Goal: Navigation & Orientation: Understand site structure

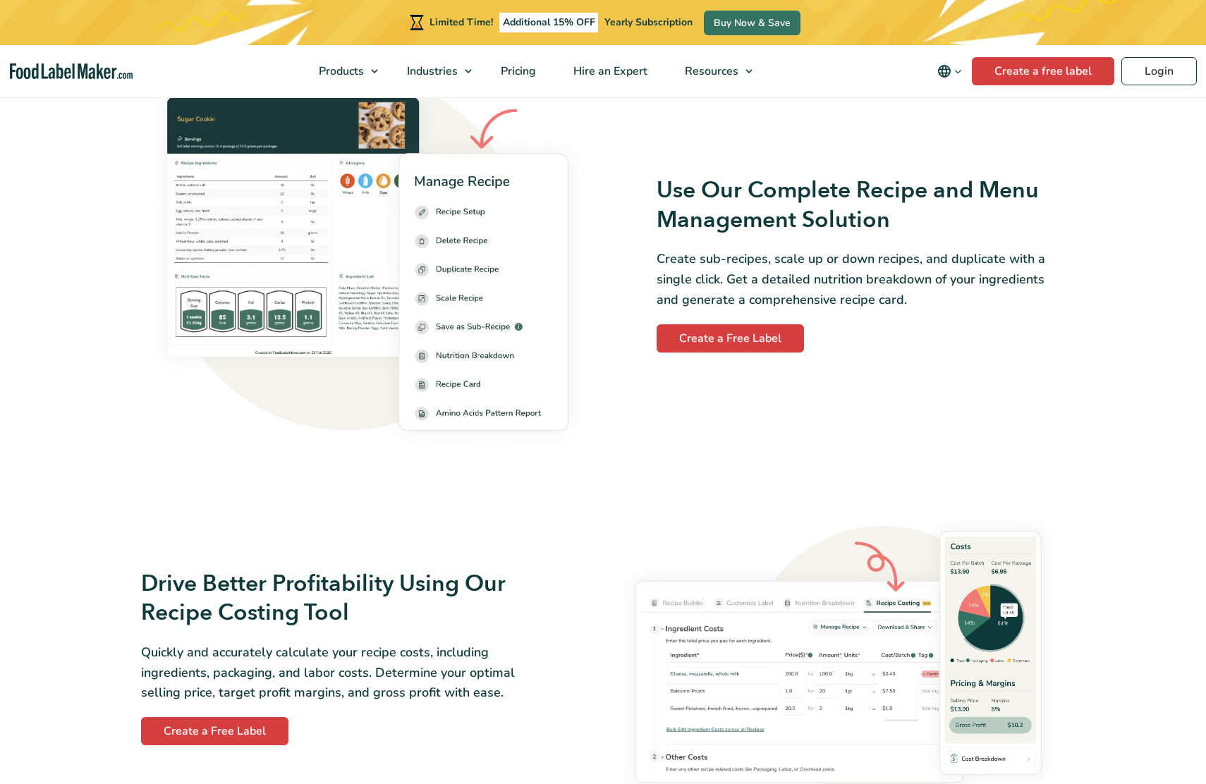
scroll to position [2628, 0]
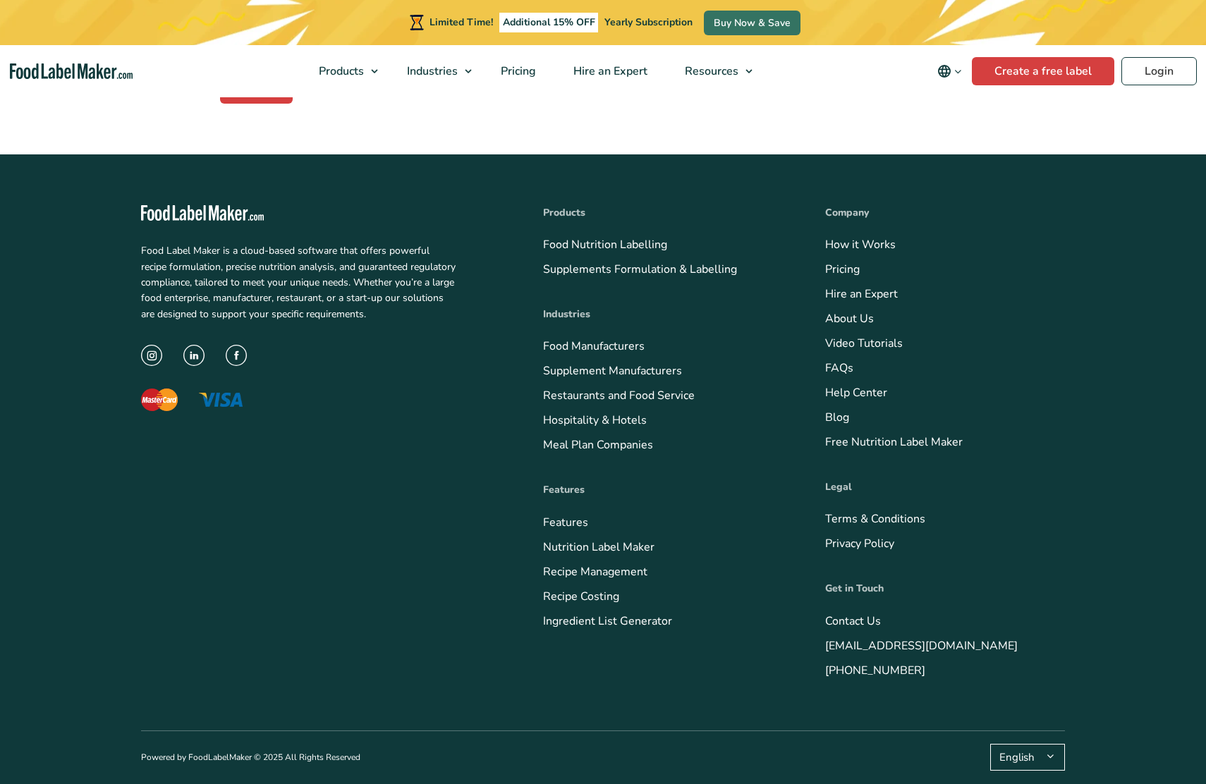
scroll to position [594, 0]
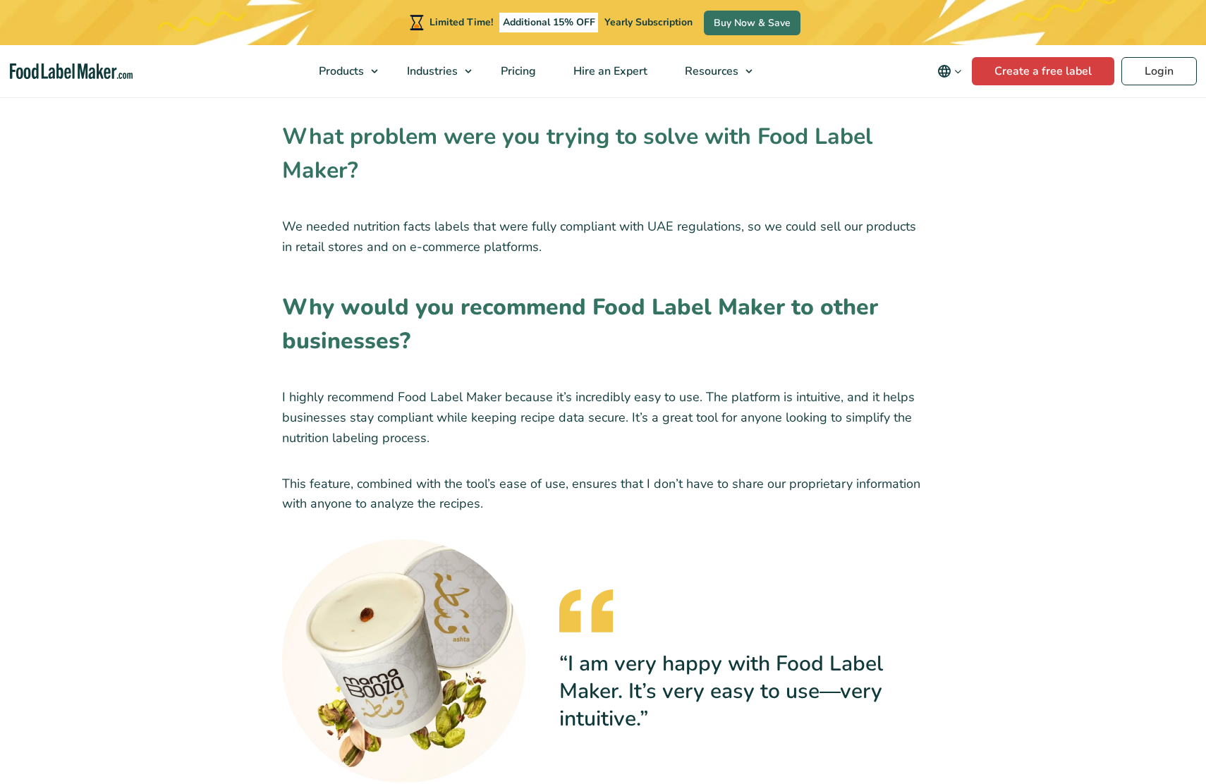
scroll to position [1972, 0]
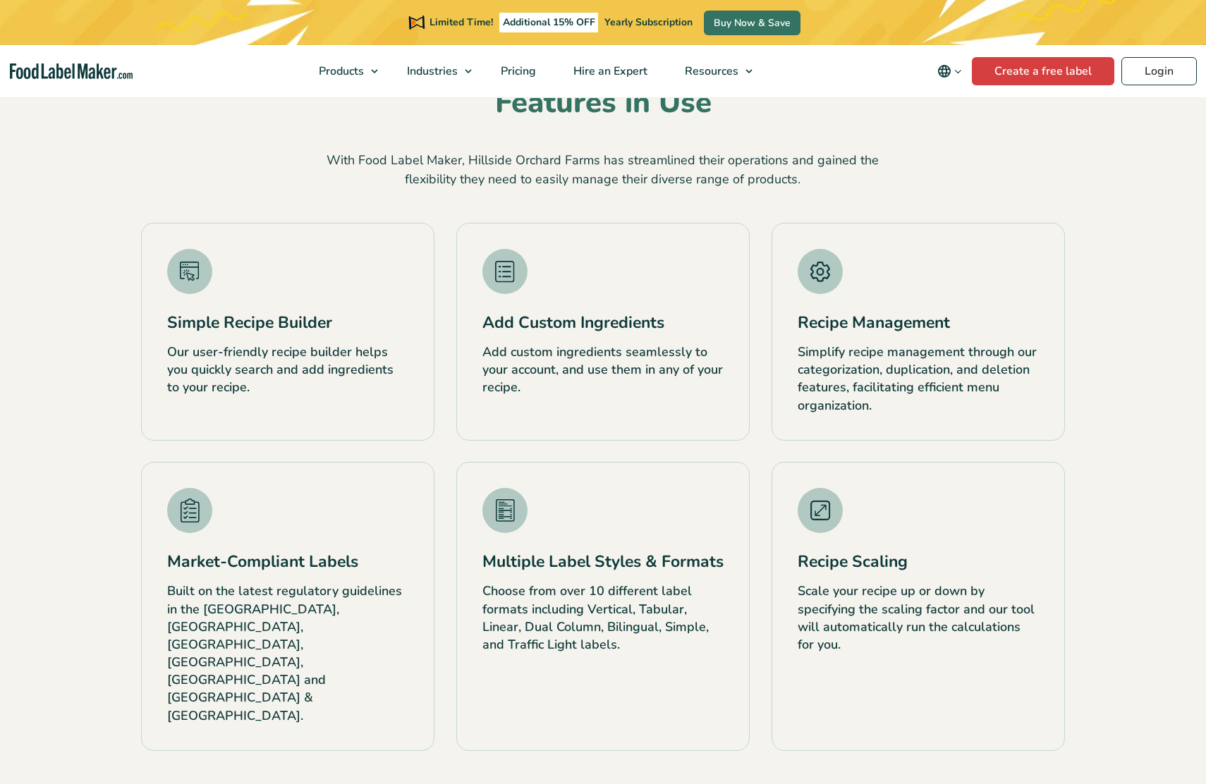
scroll to position [1972, 0]
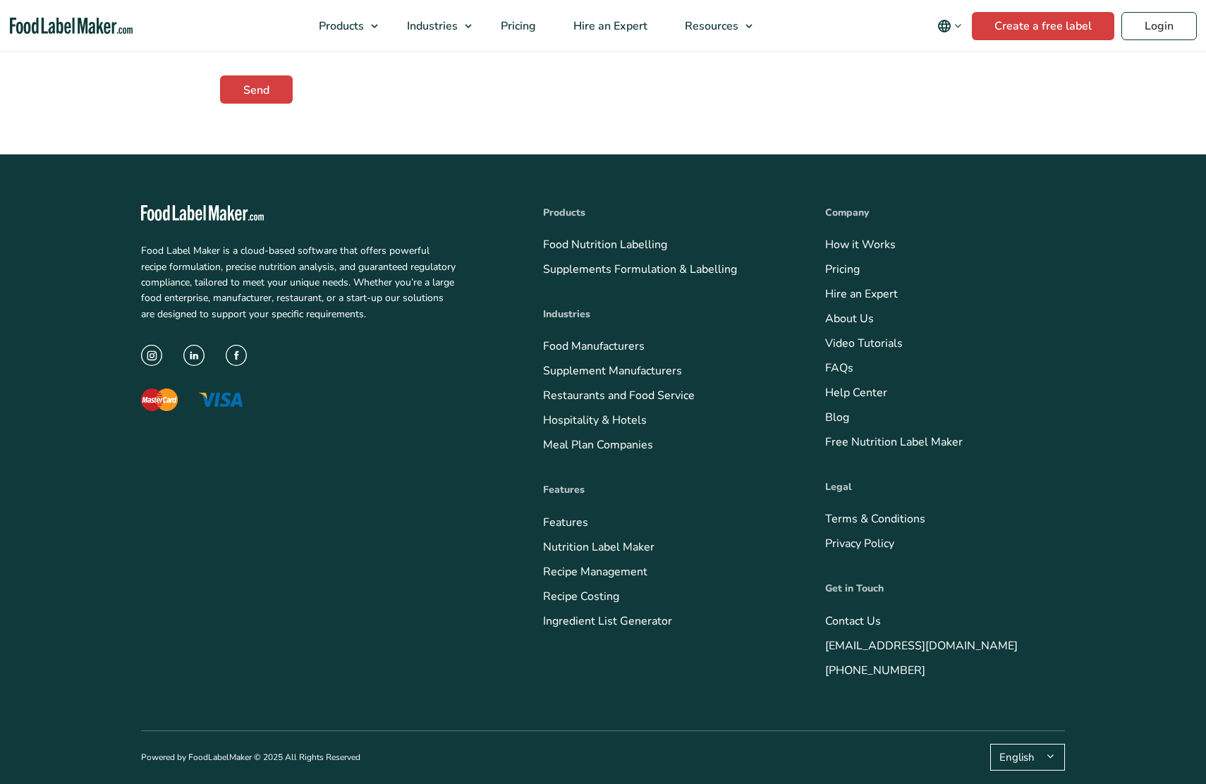
scroll to position [551, 0]
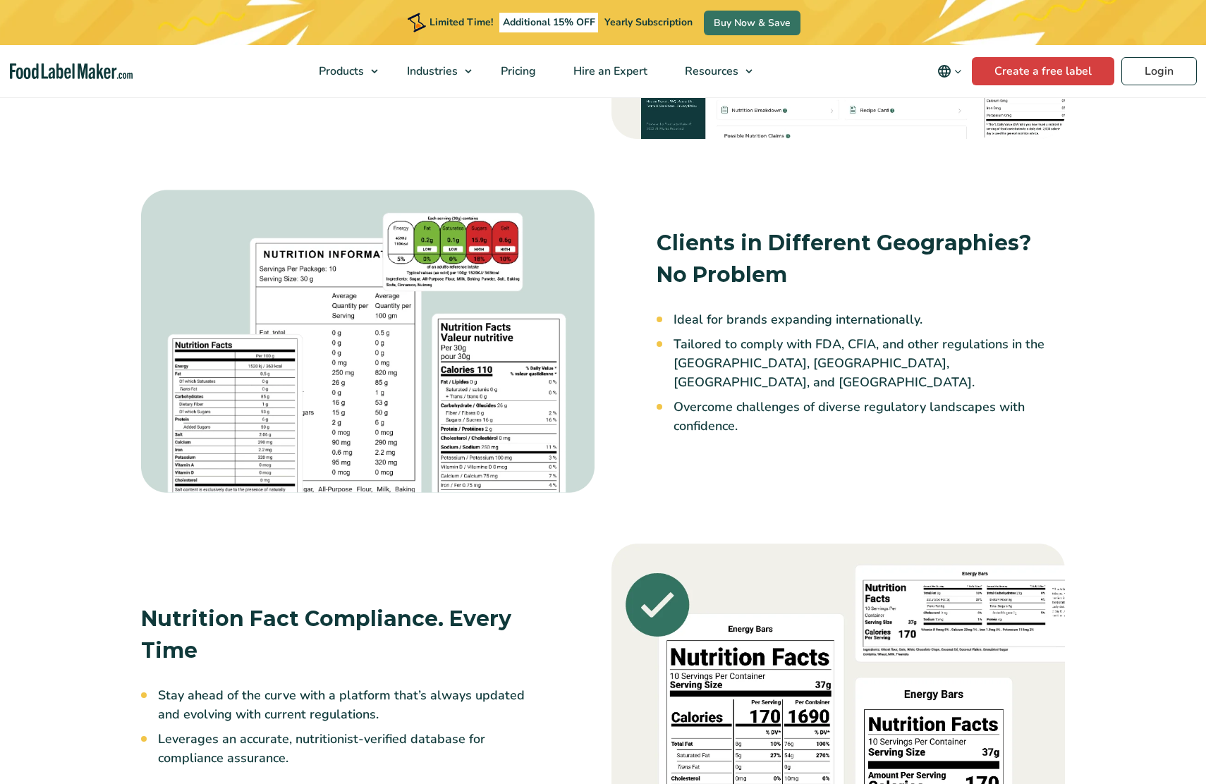
scroll to position [1314, 0]
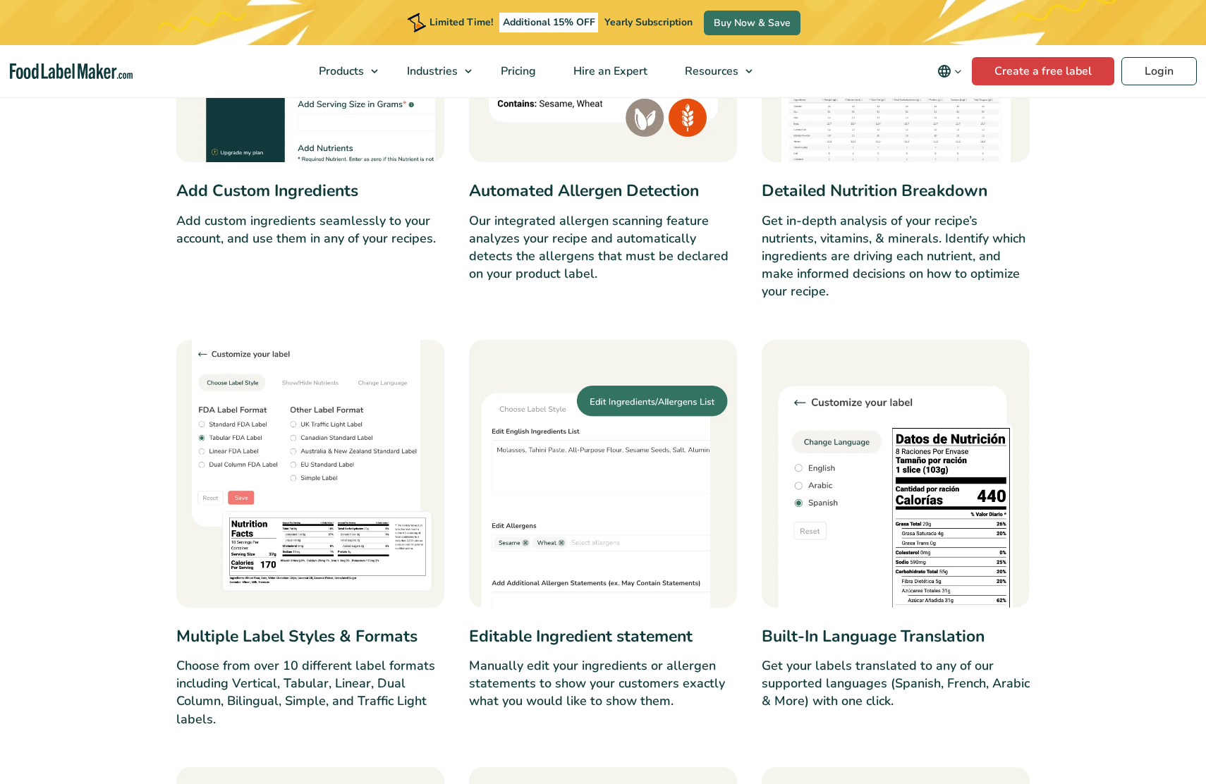
scroll to position [1971, 0]
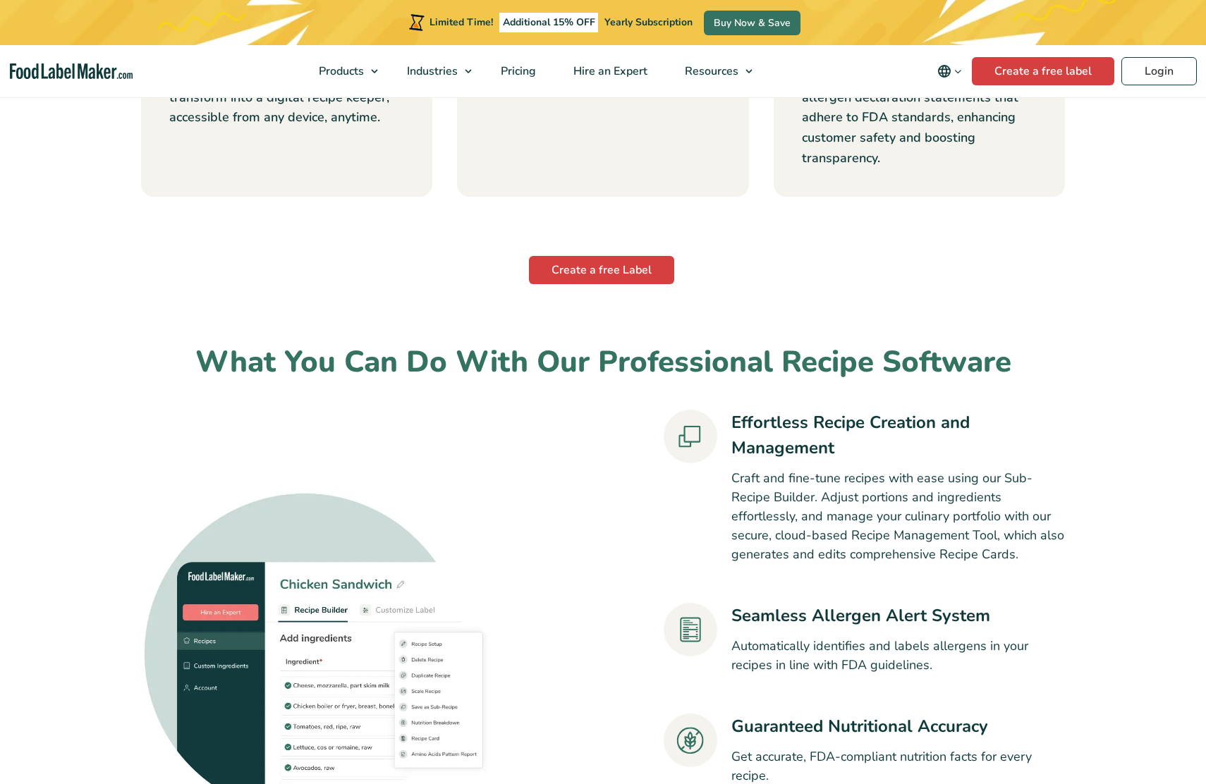
scroll to position [1314, 0]
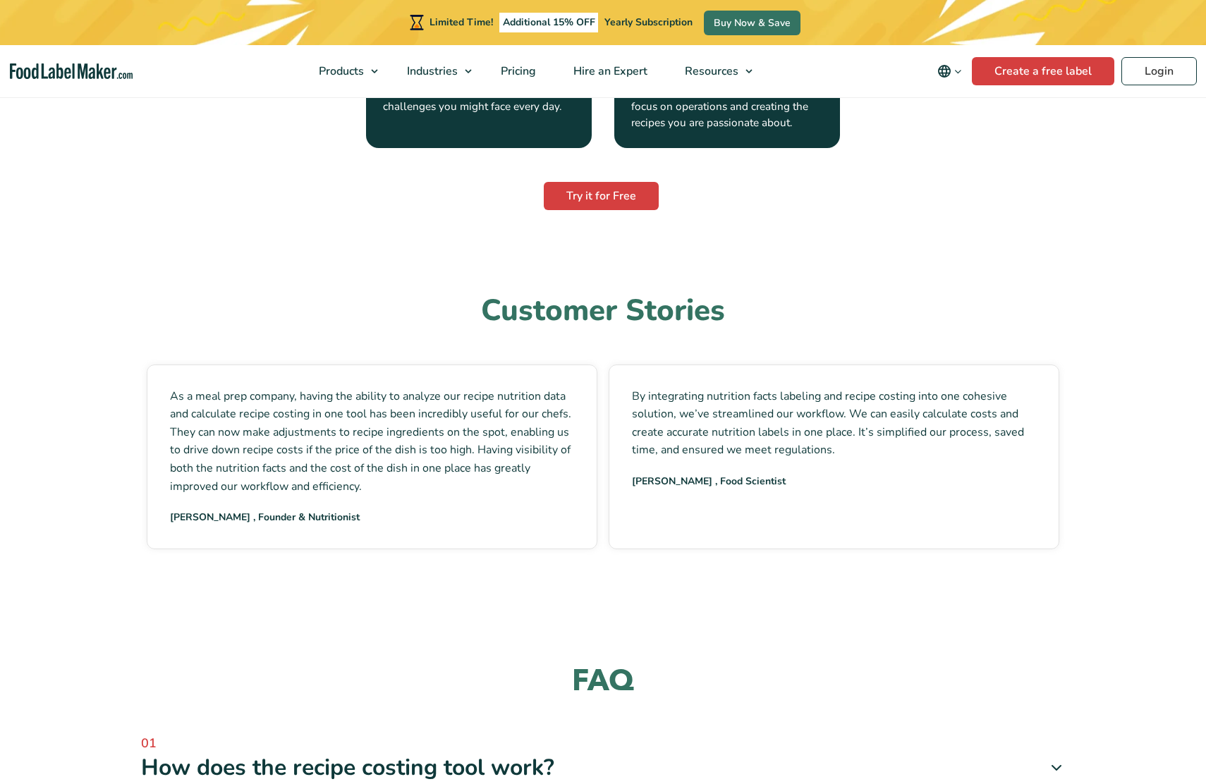
scroll to position [2628, 0]
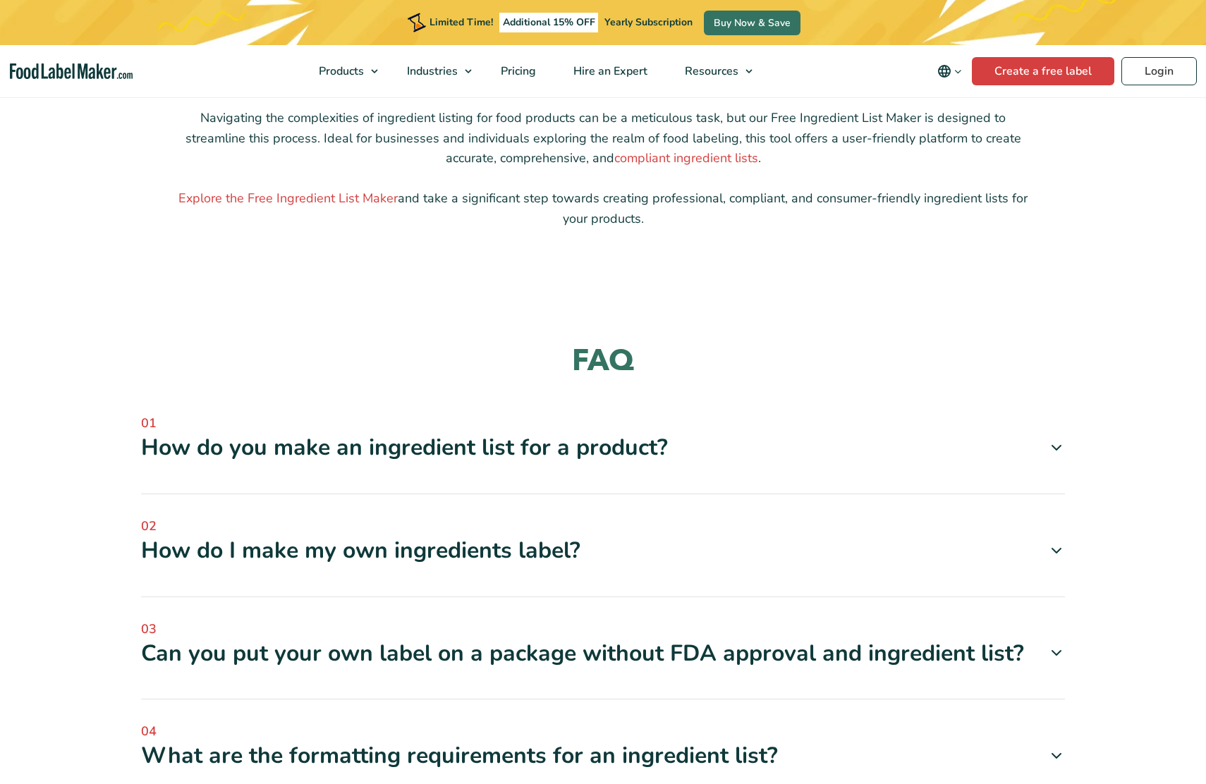
scroll to position [1971, 0]
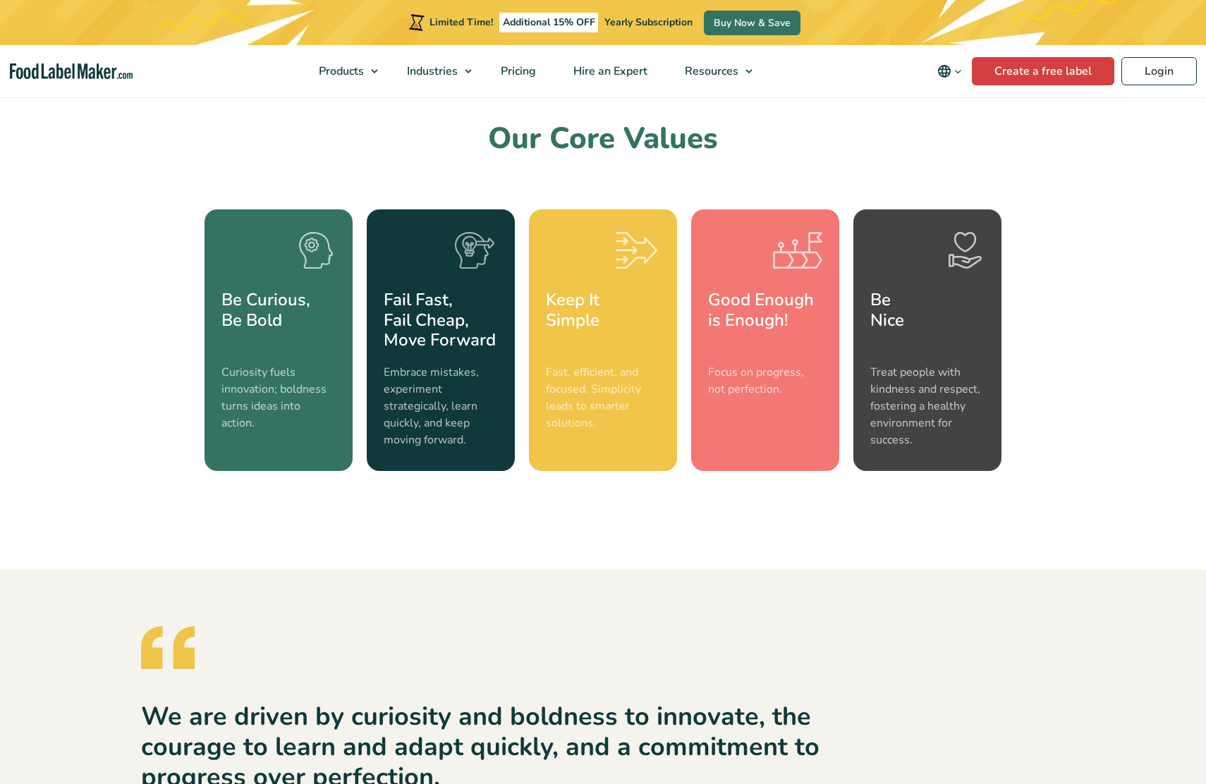
scroll to position [1971, 0]
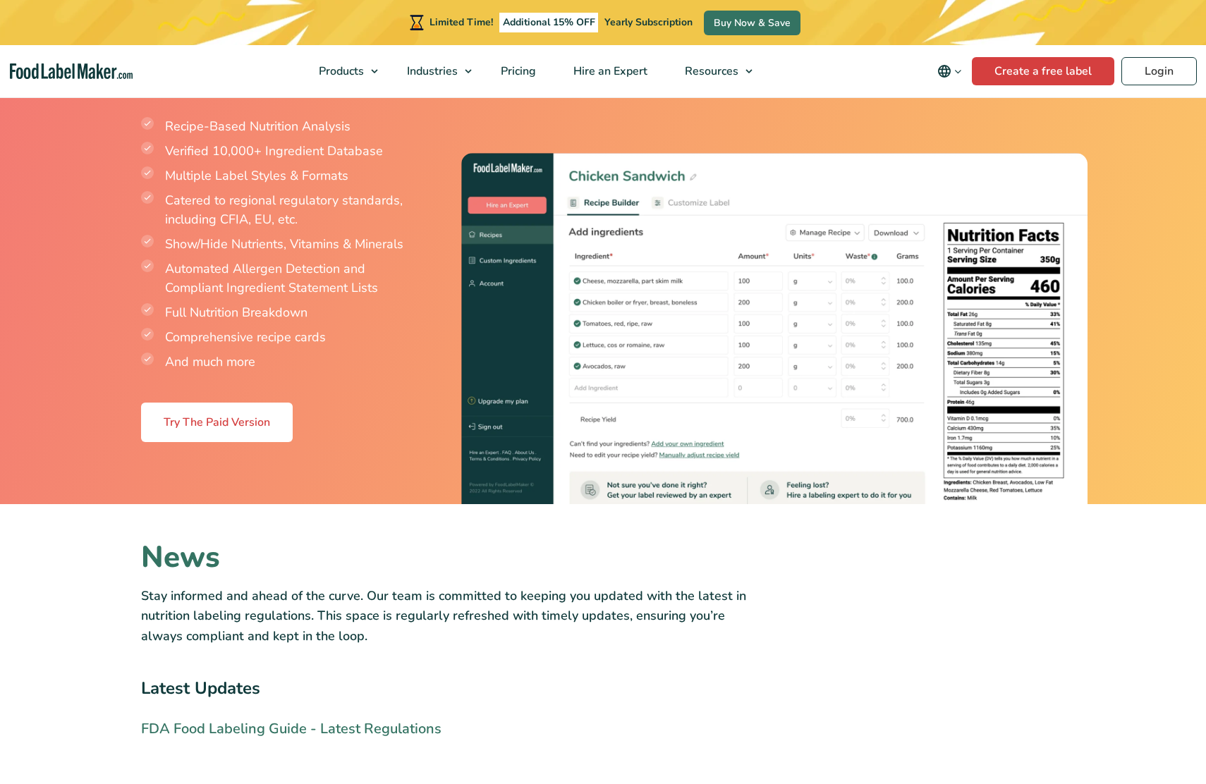
scroll to position [3108, 0]
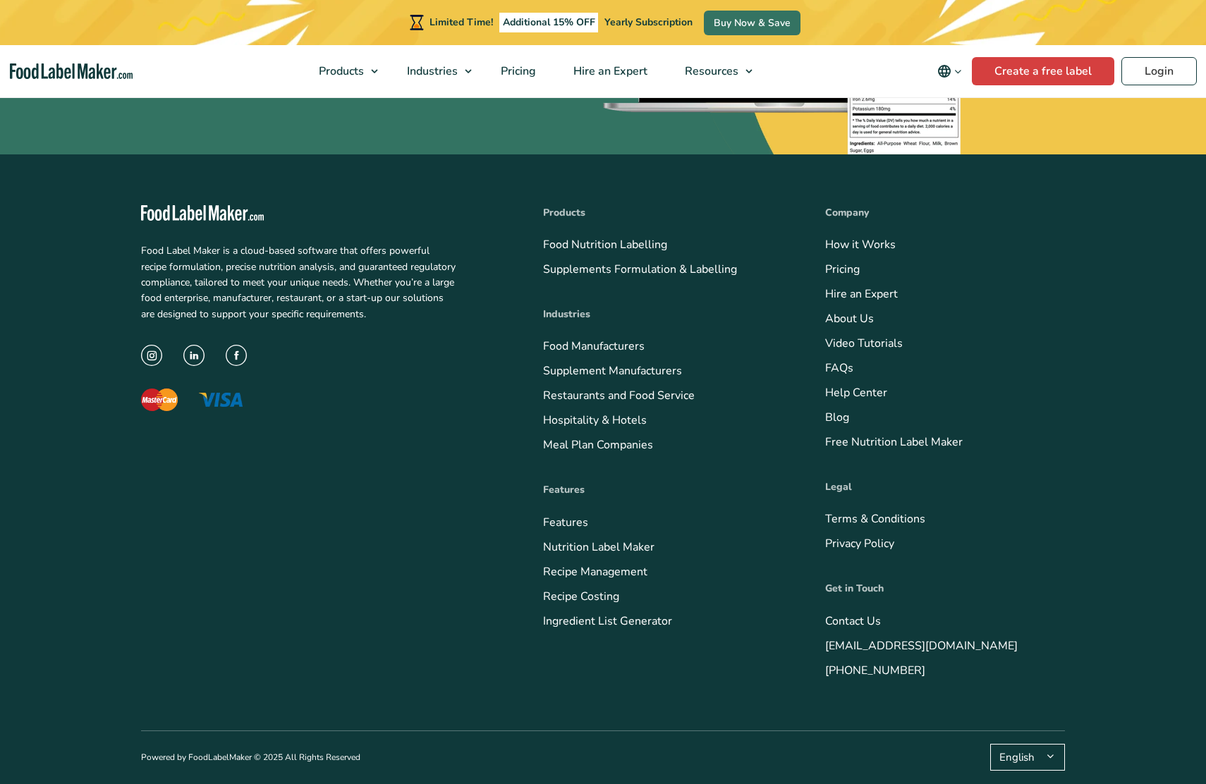
scroll to position [1126, 0]
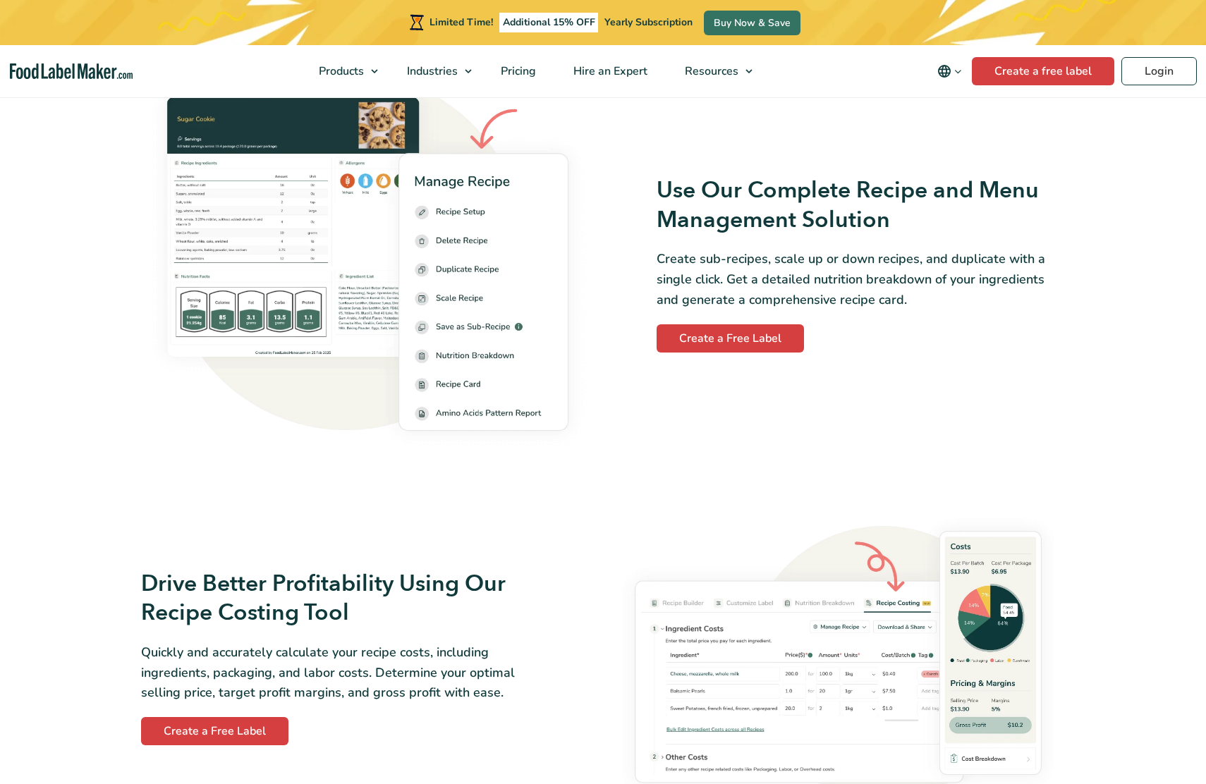
scroll to position [2628, 0]
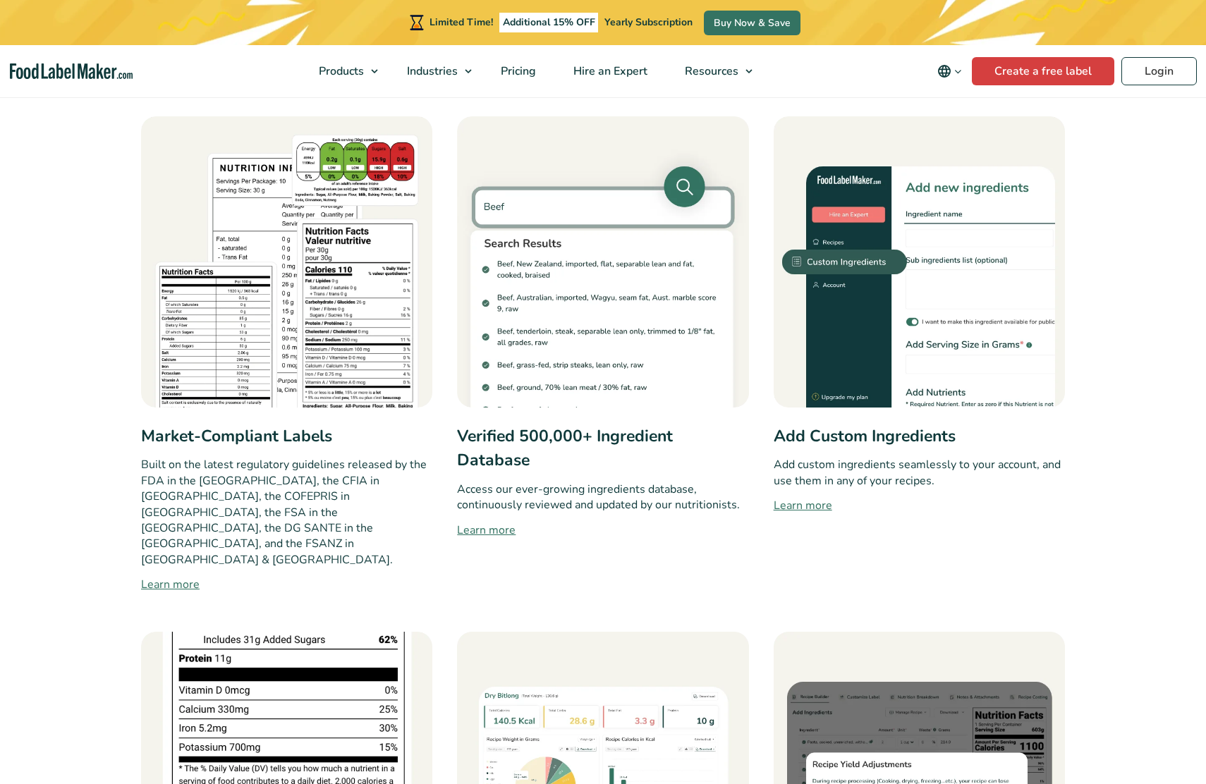
scroll to position [1314, 0]
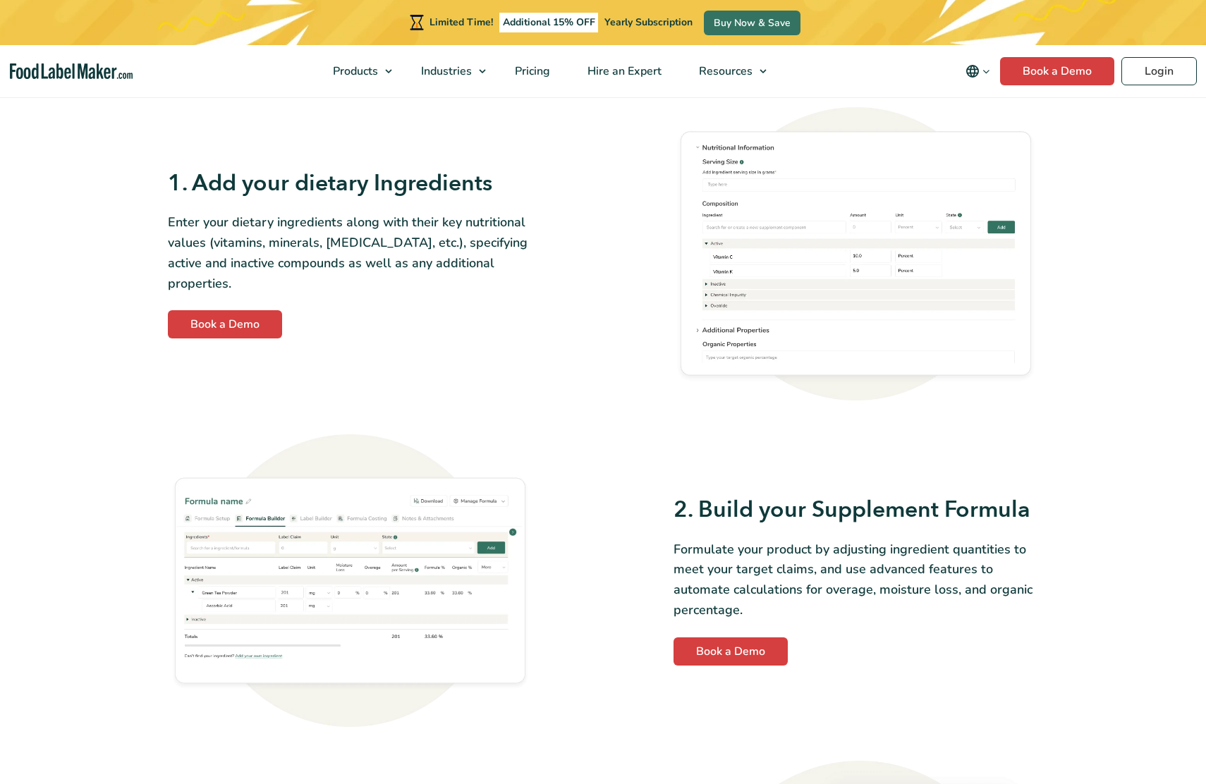
scroll to position [1314, 0]
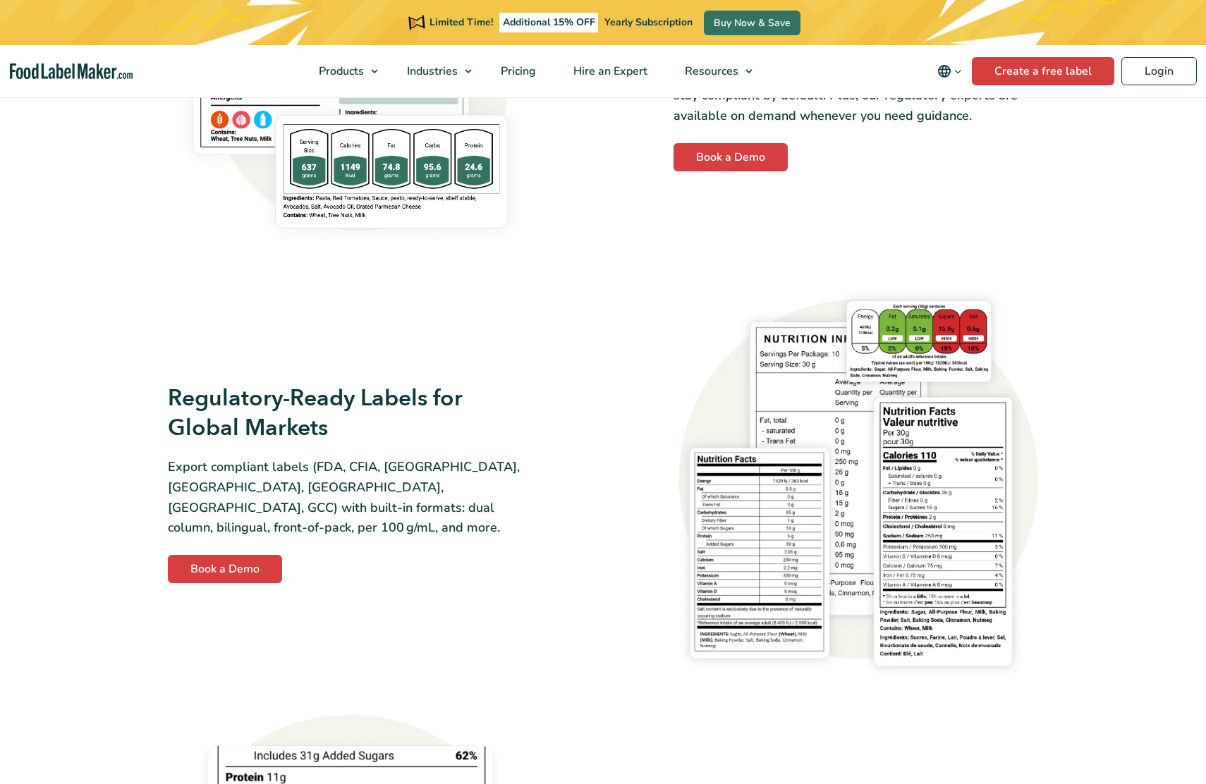
scroll to position [1314, 0]
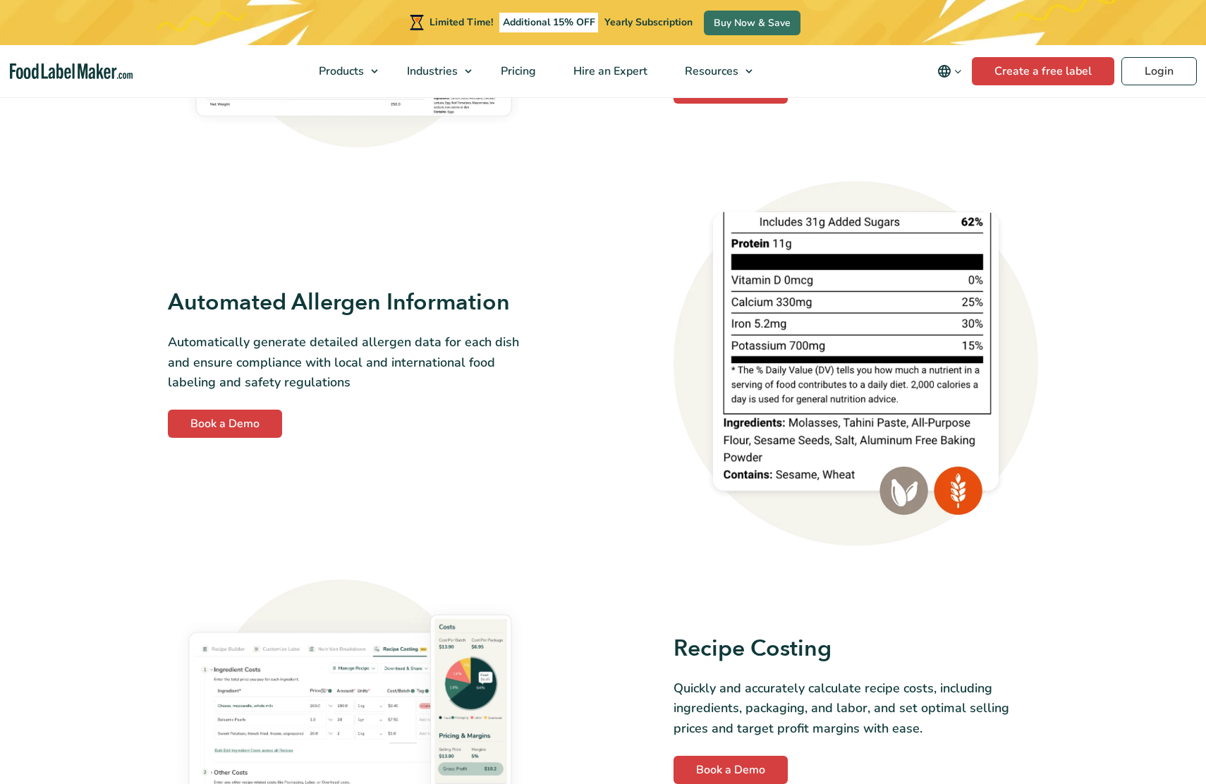
scroll to position [1314, 0]
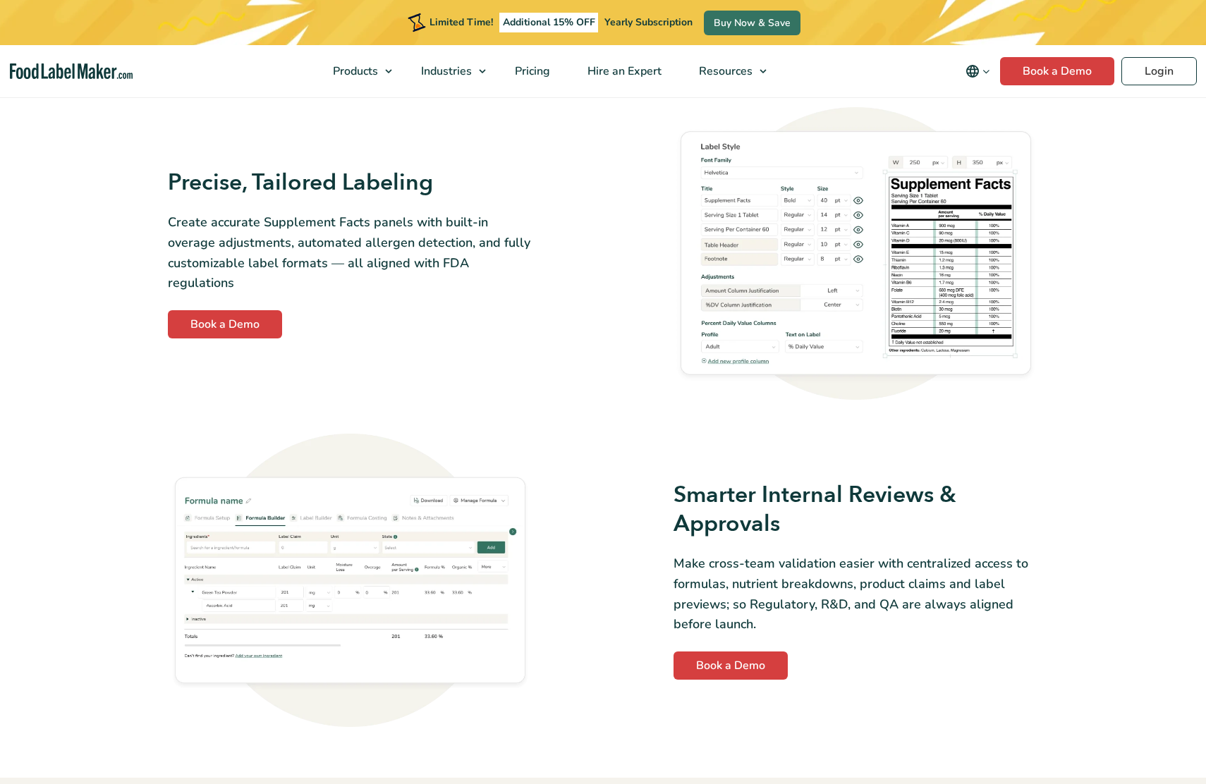
scroll to position [1314, 0]
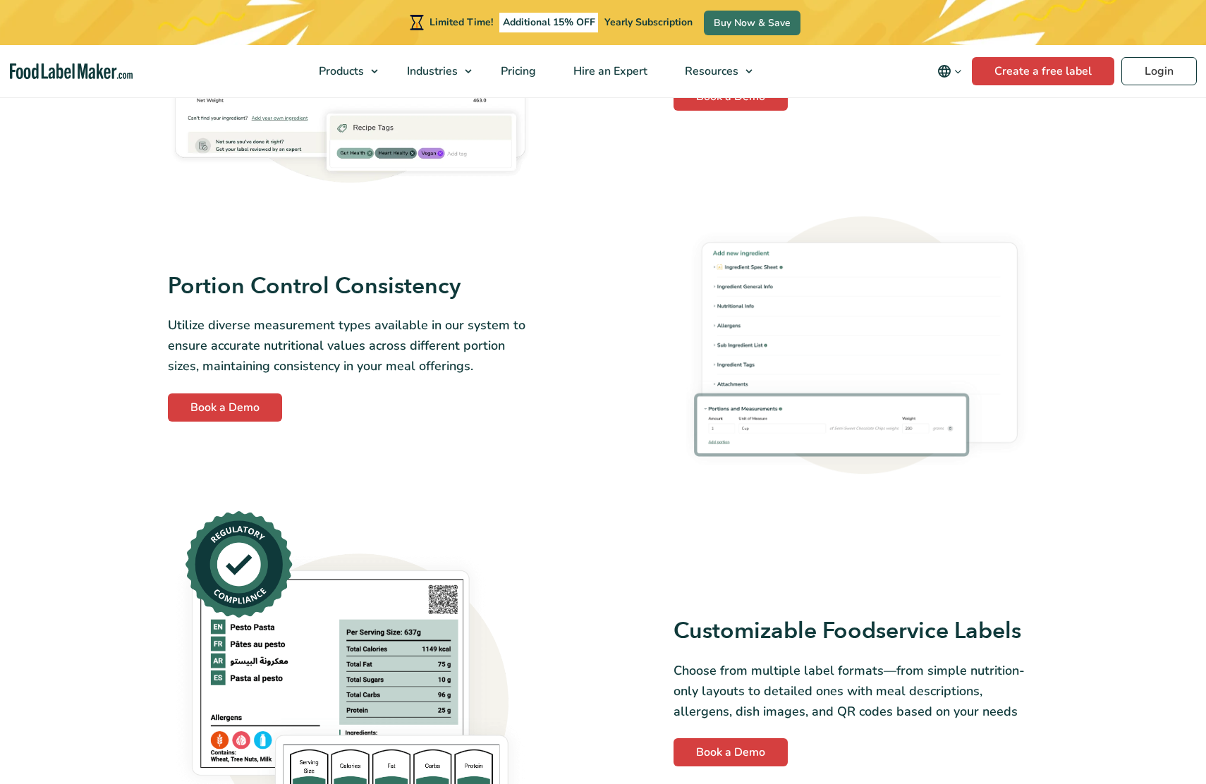
scroll to position [1315, 0]
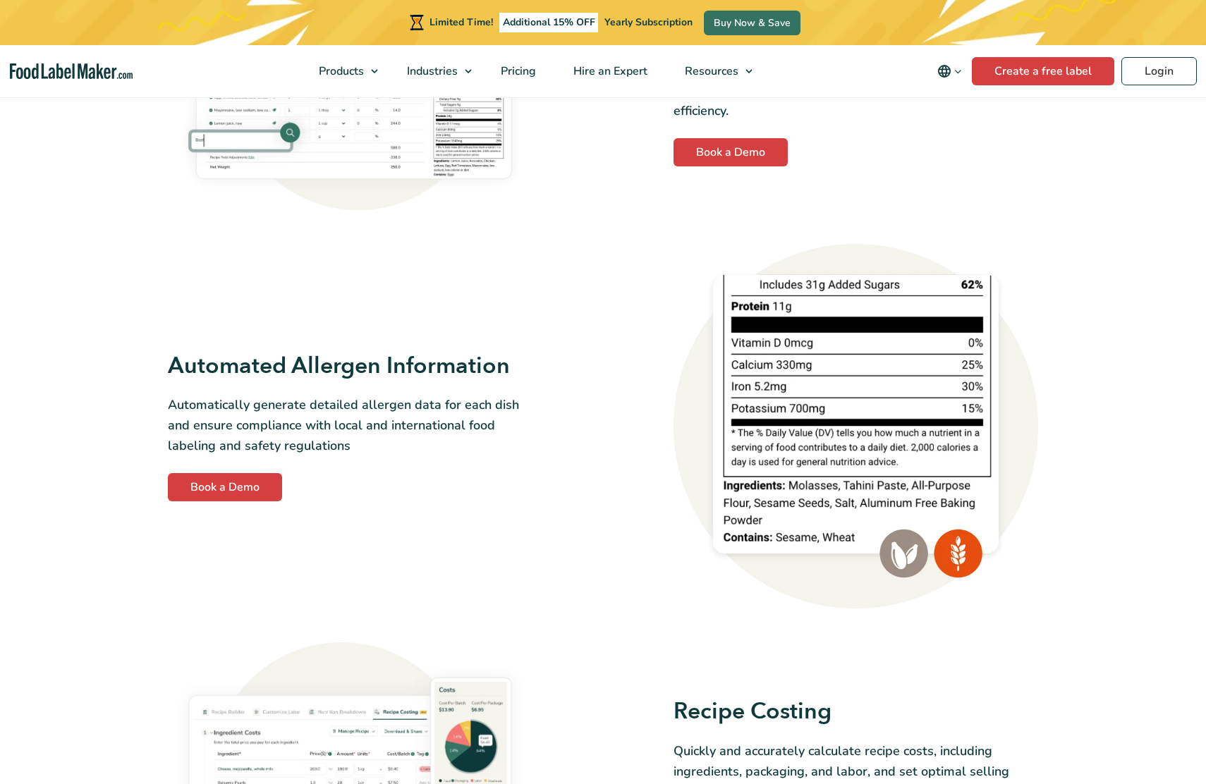
scroll to position [1314, 0]
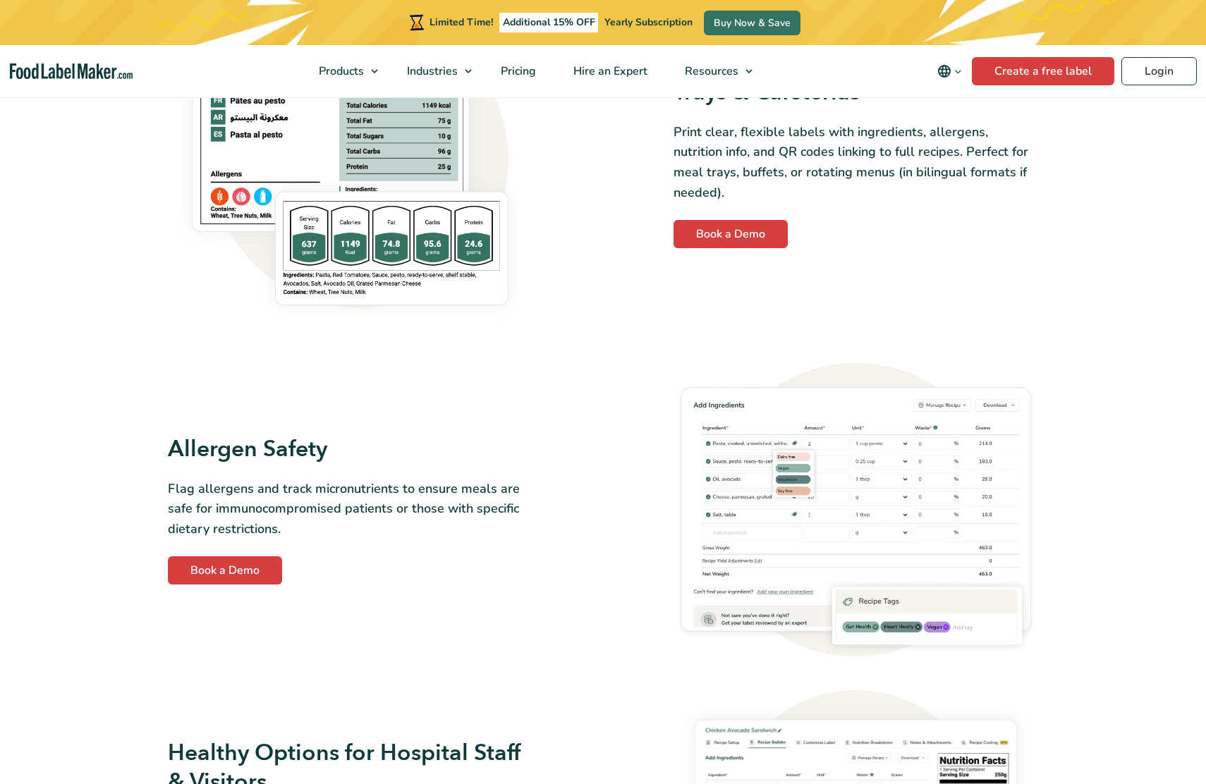
scroll to position [1314, 0]
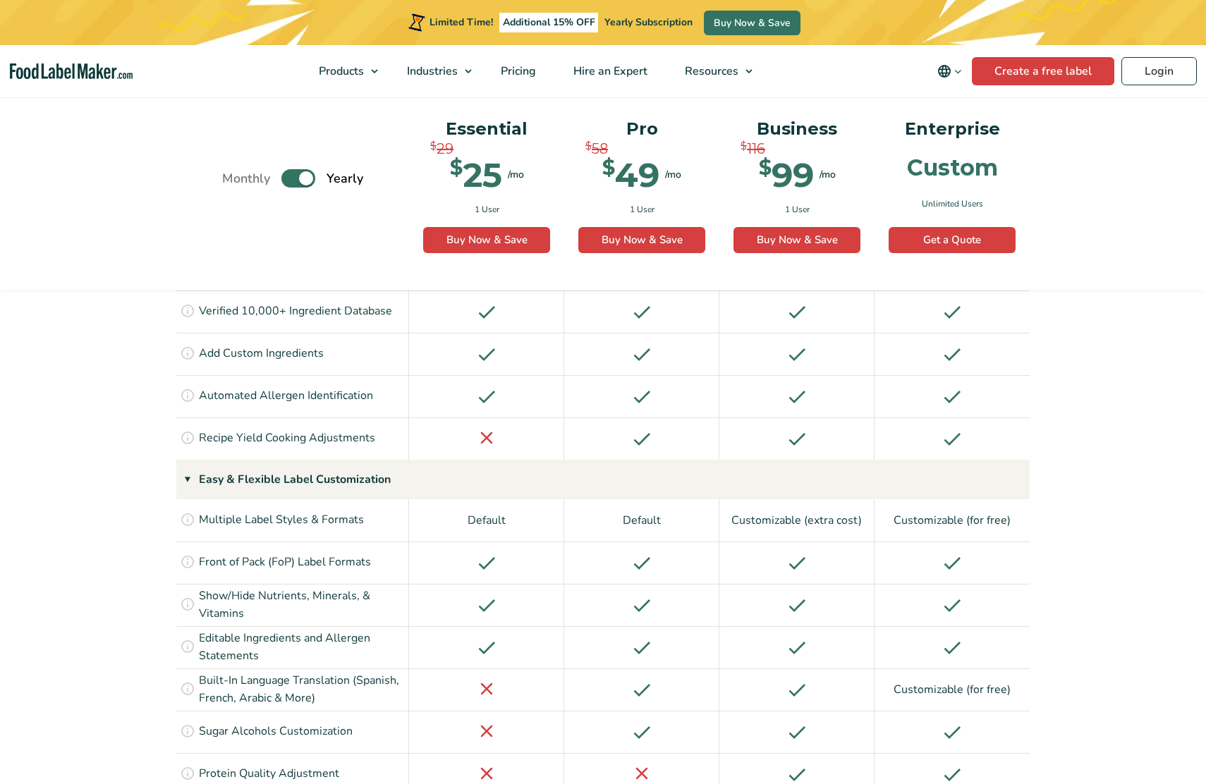
scroll to position [1314, 0]
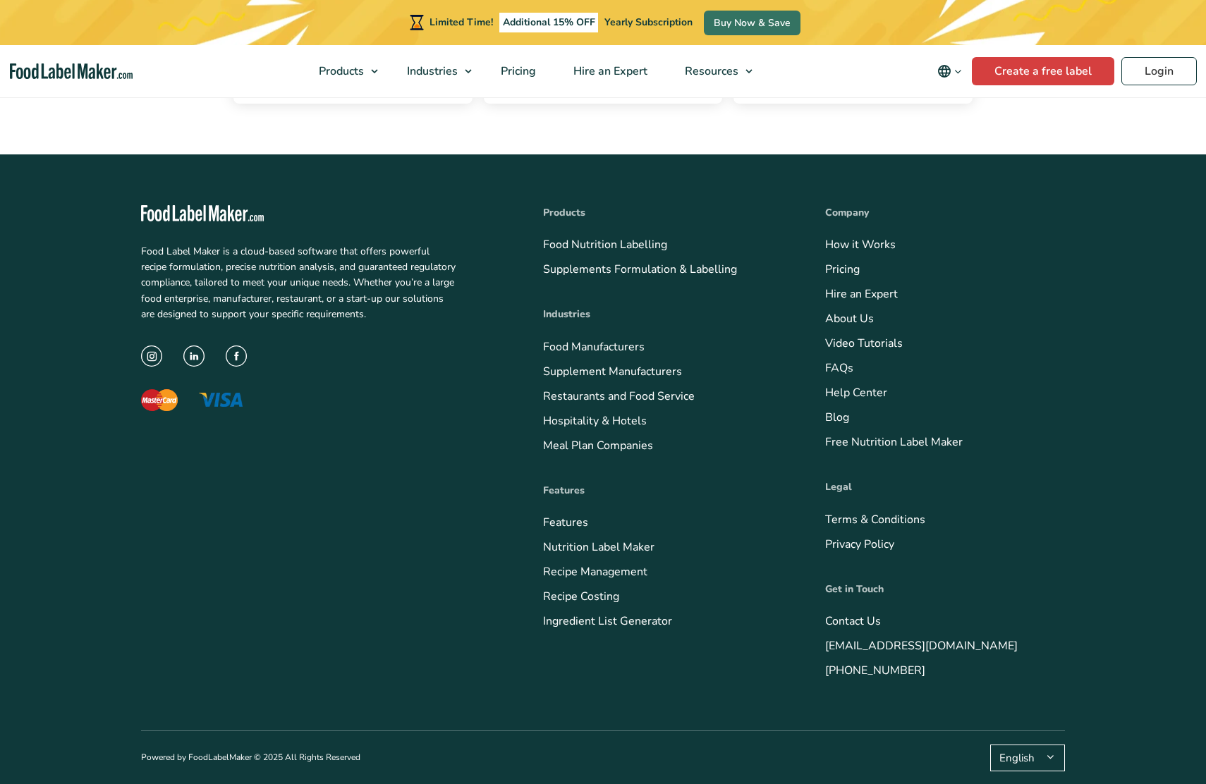
scroll to position [715, 0]
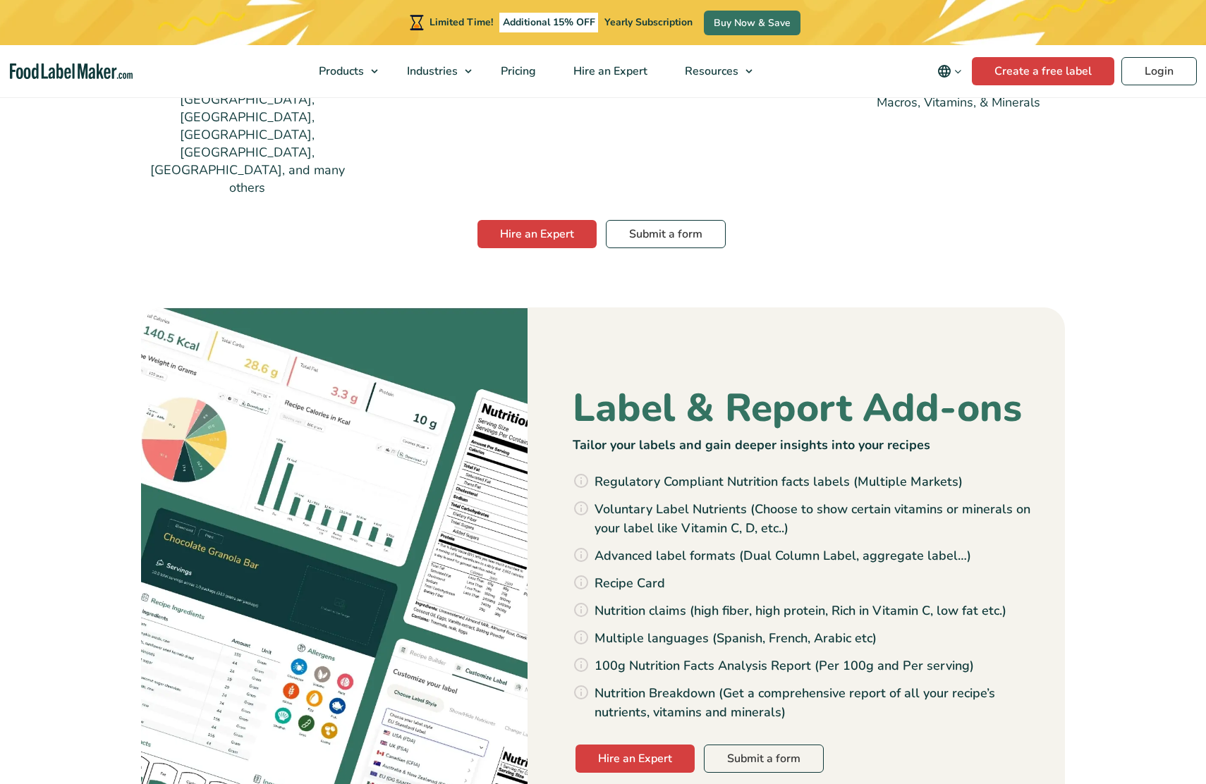
scroll to position [1314, 0]
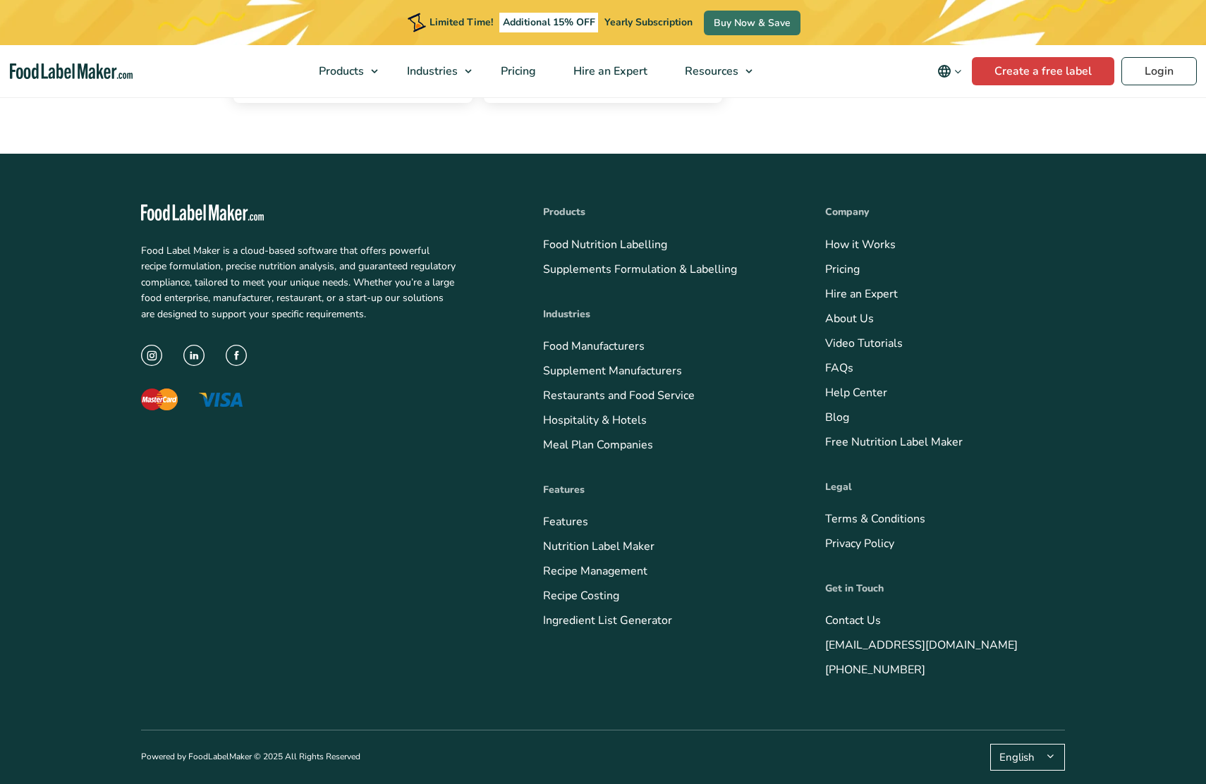
scroll to position [1012, 0]
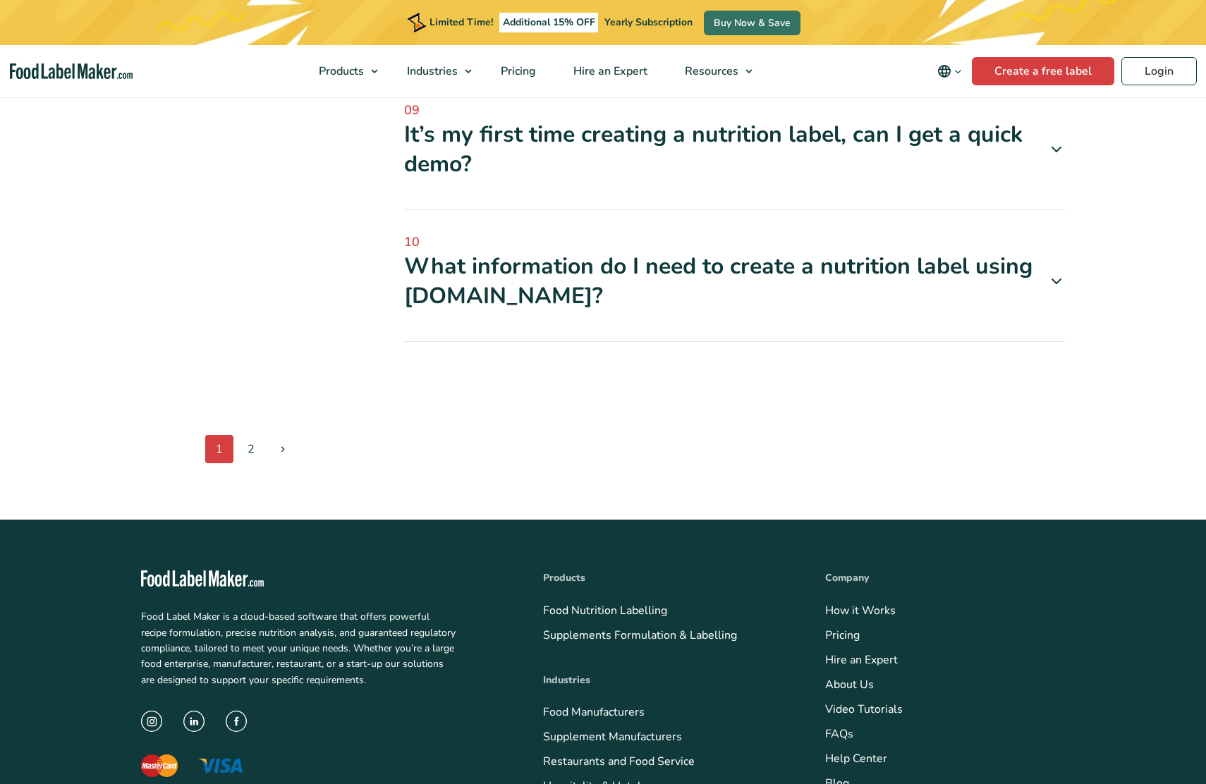
scroll to position [1683, 0]
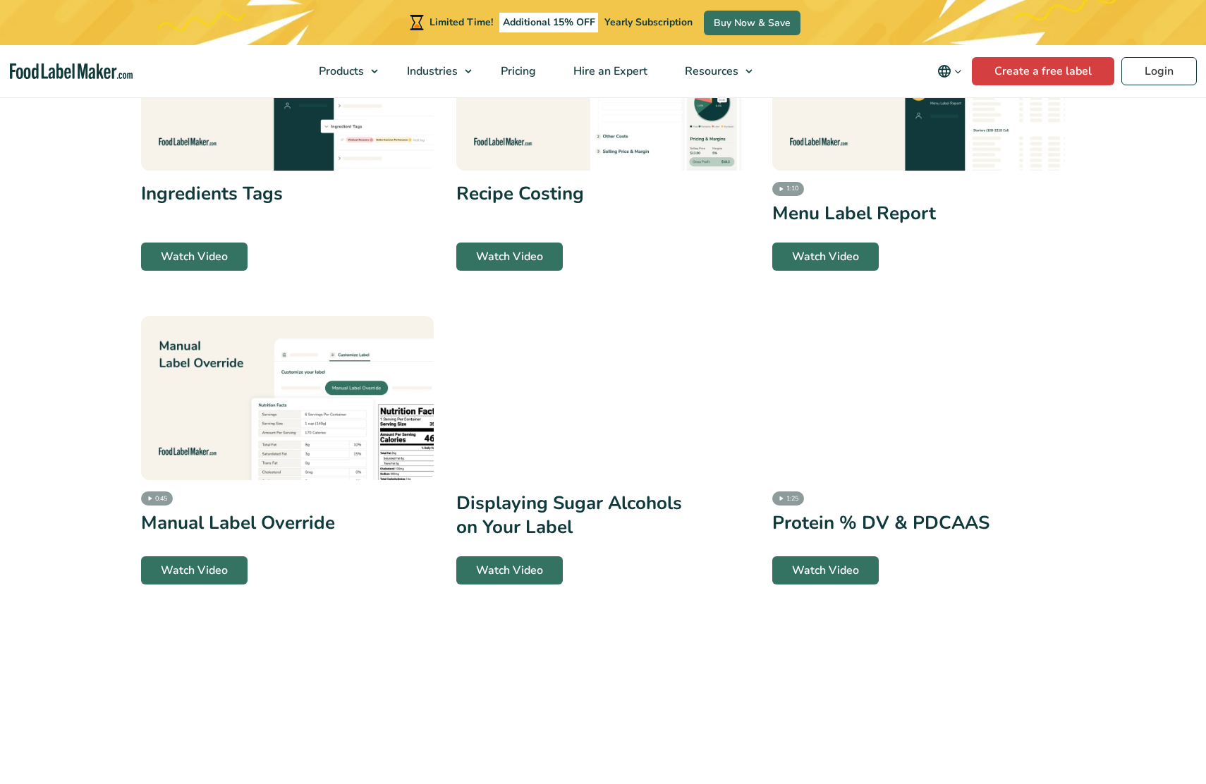
scroll to position [1314, 0]
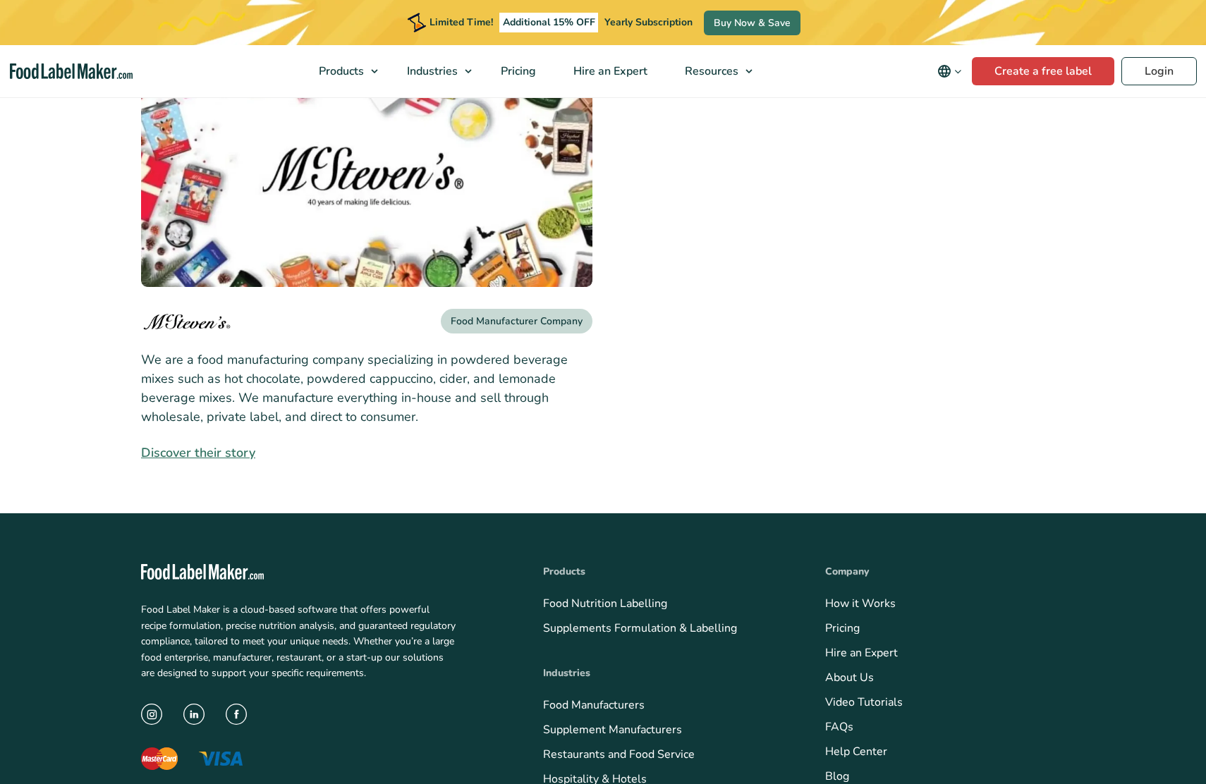
scroll to position [1654, 0]
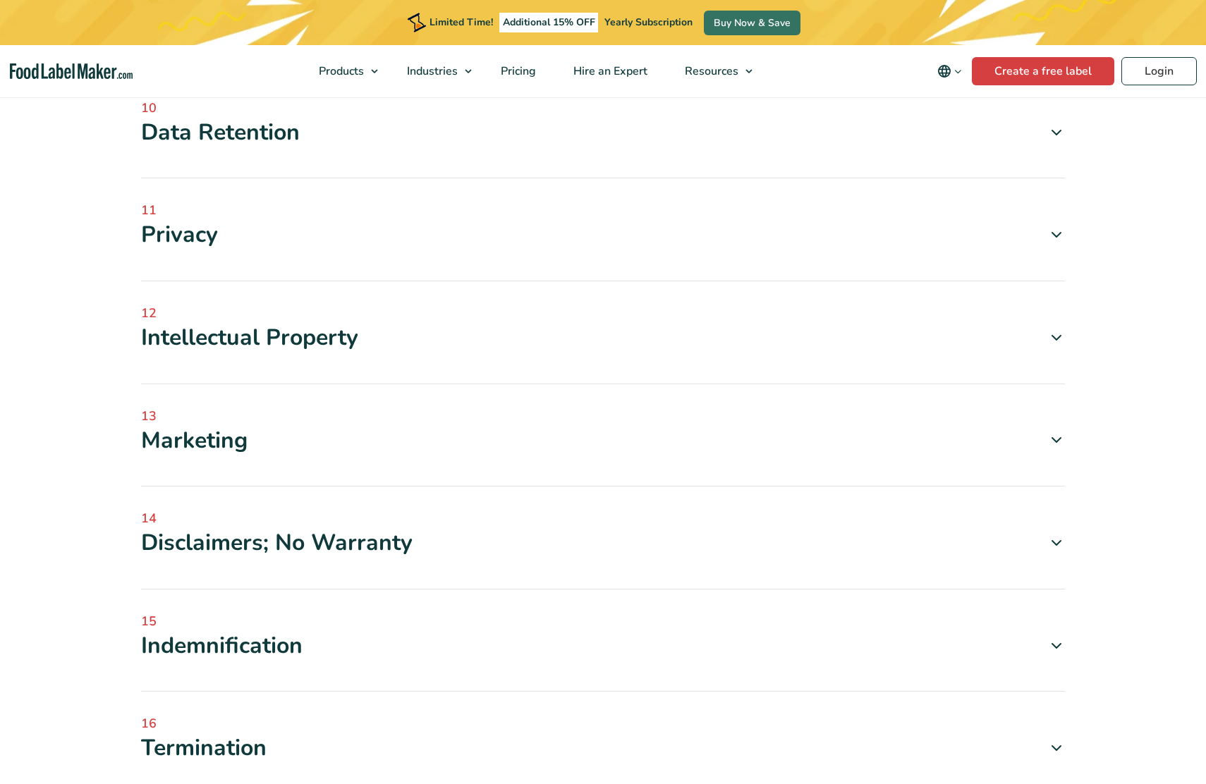
scroll to position [1314, 0]
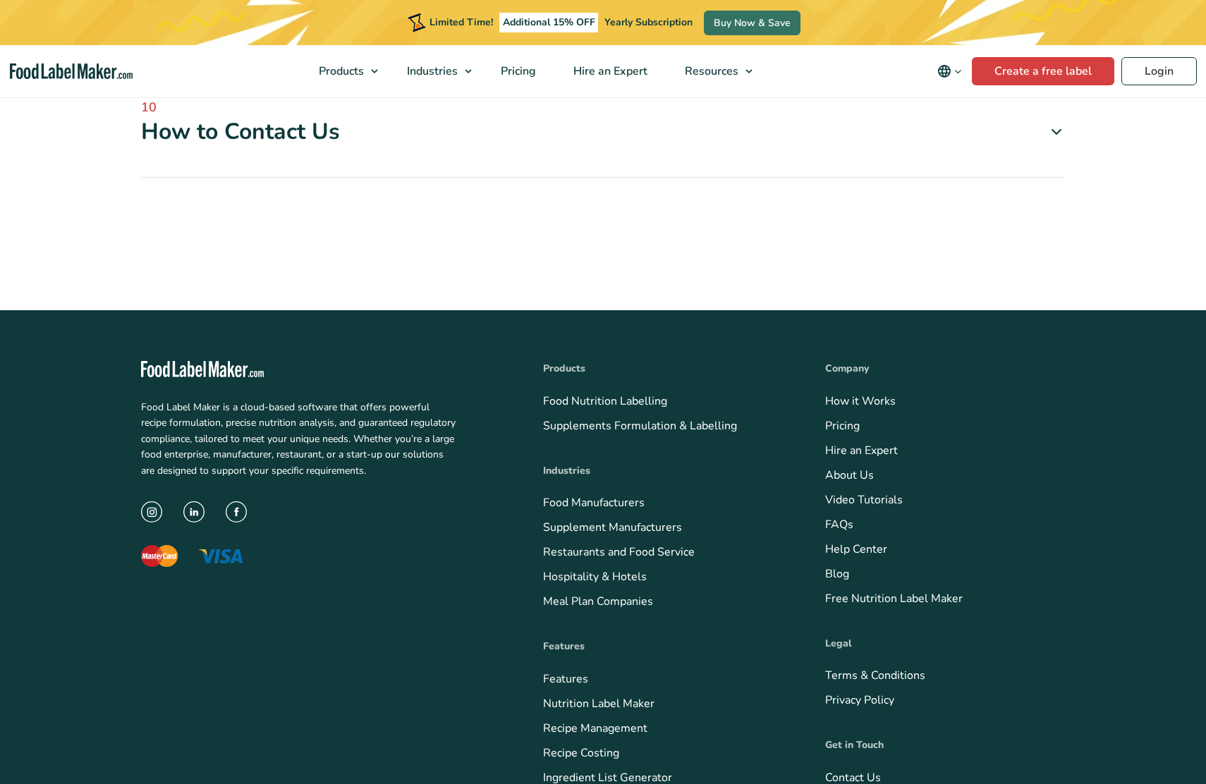
scroll to position [1472, 0]
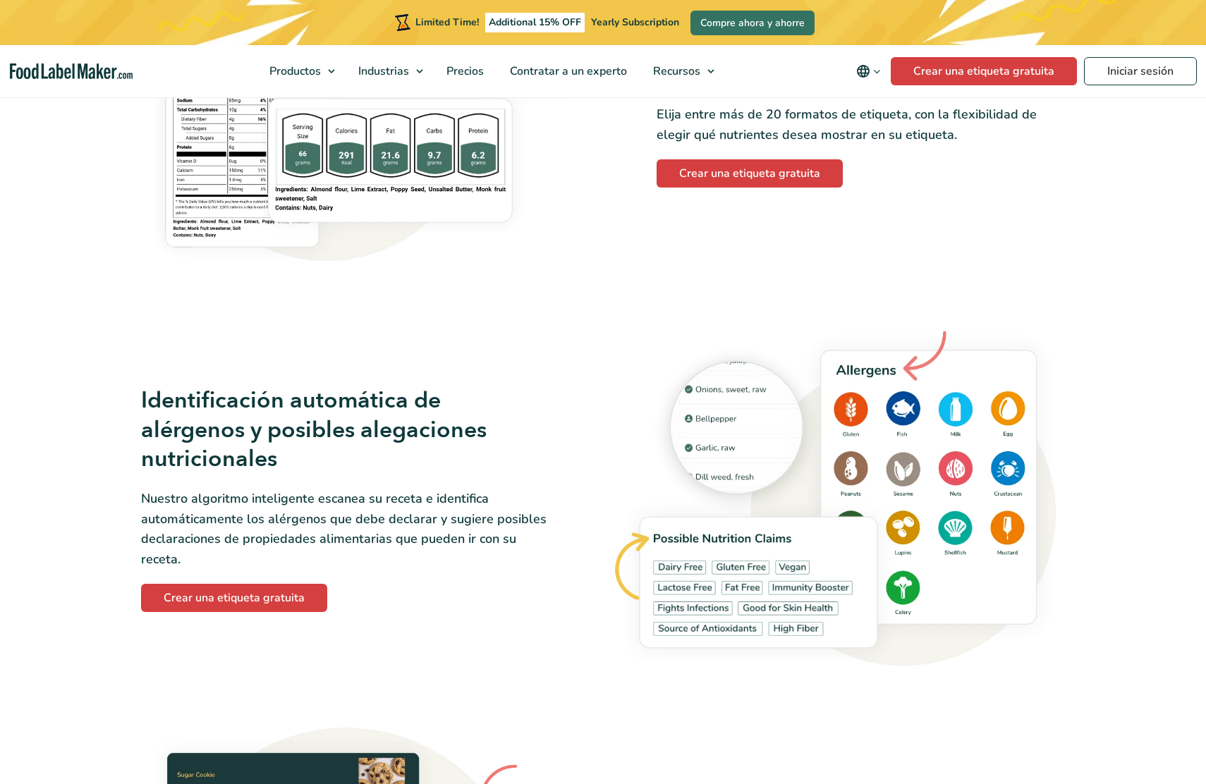
scroll to position [1315, 0]
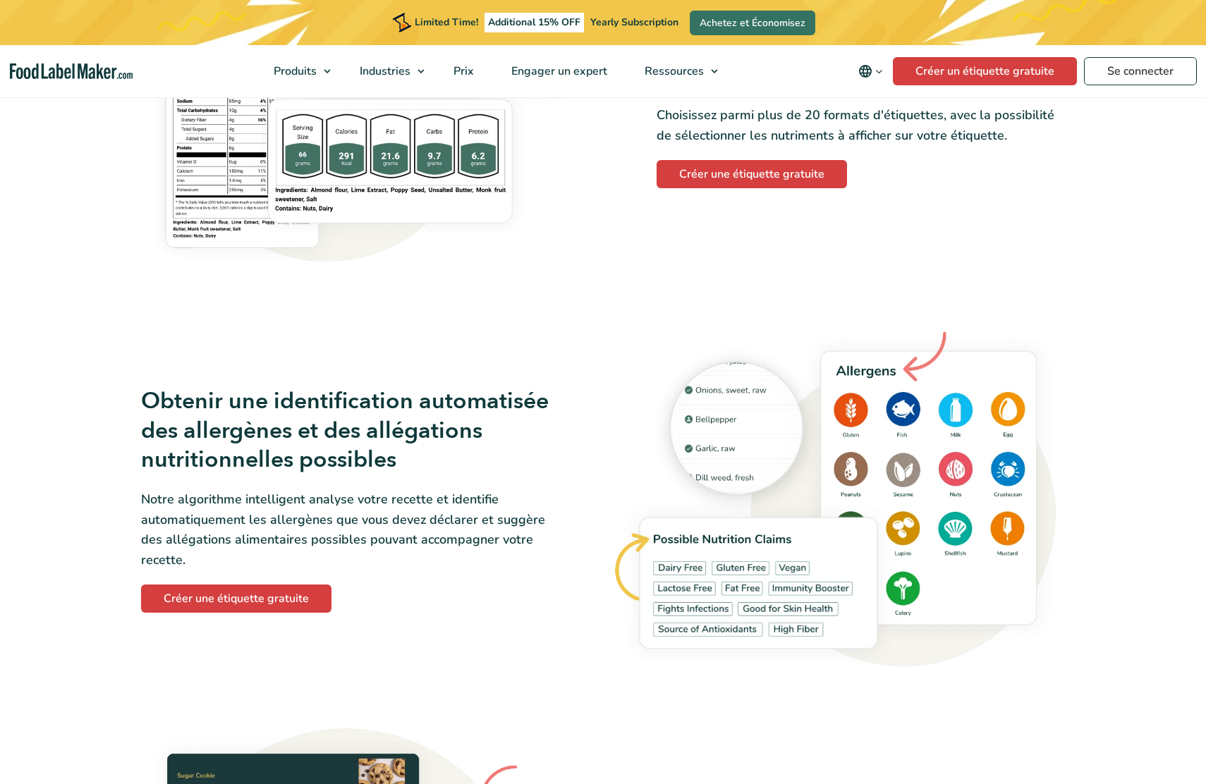
scroll to position [1971, 0]
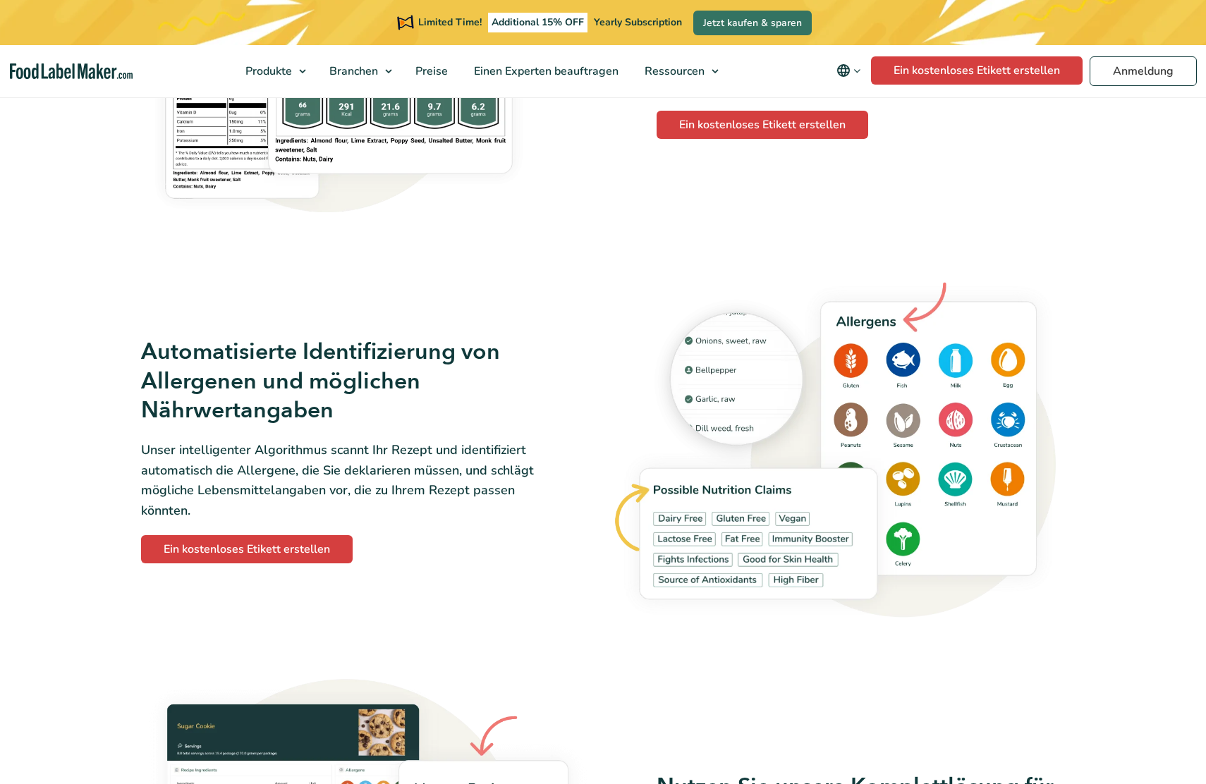
scroll to position [1314, 0]
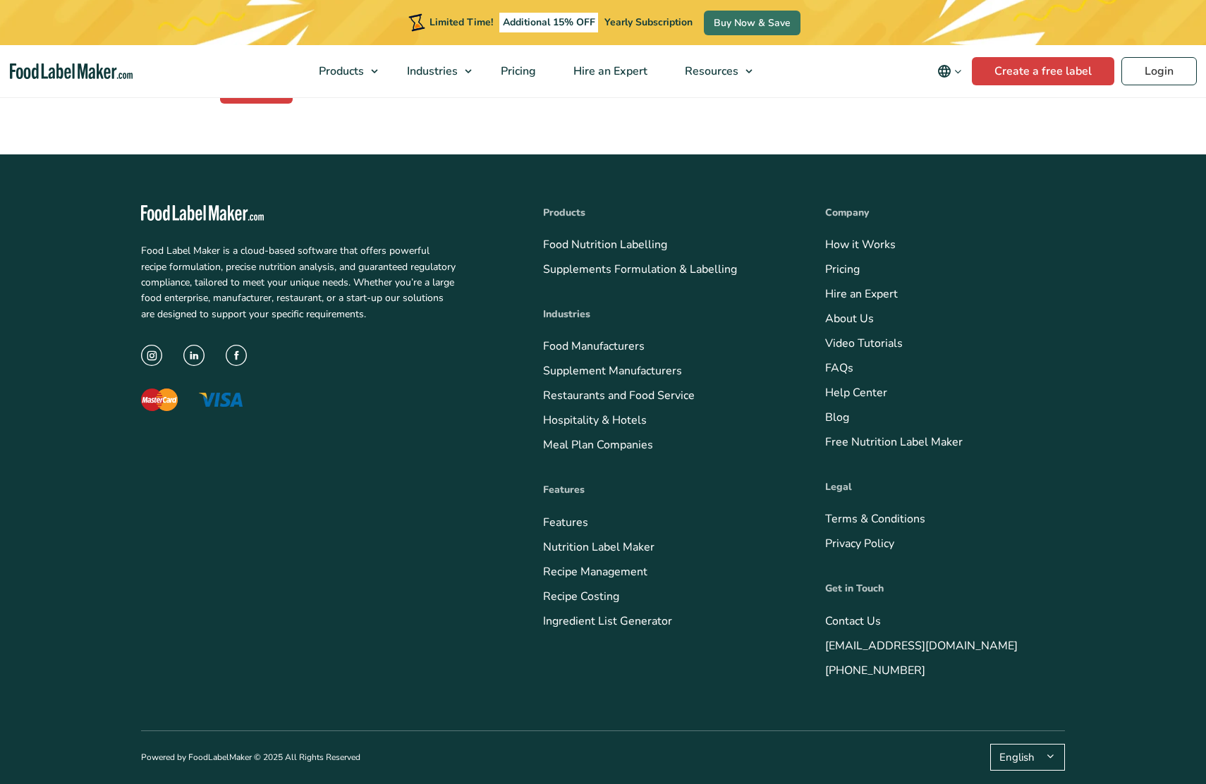
scroll to position [594, 0]
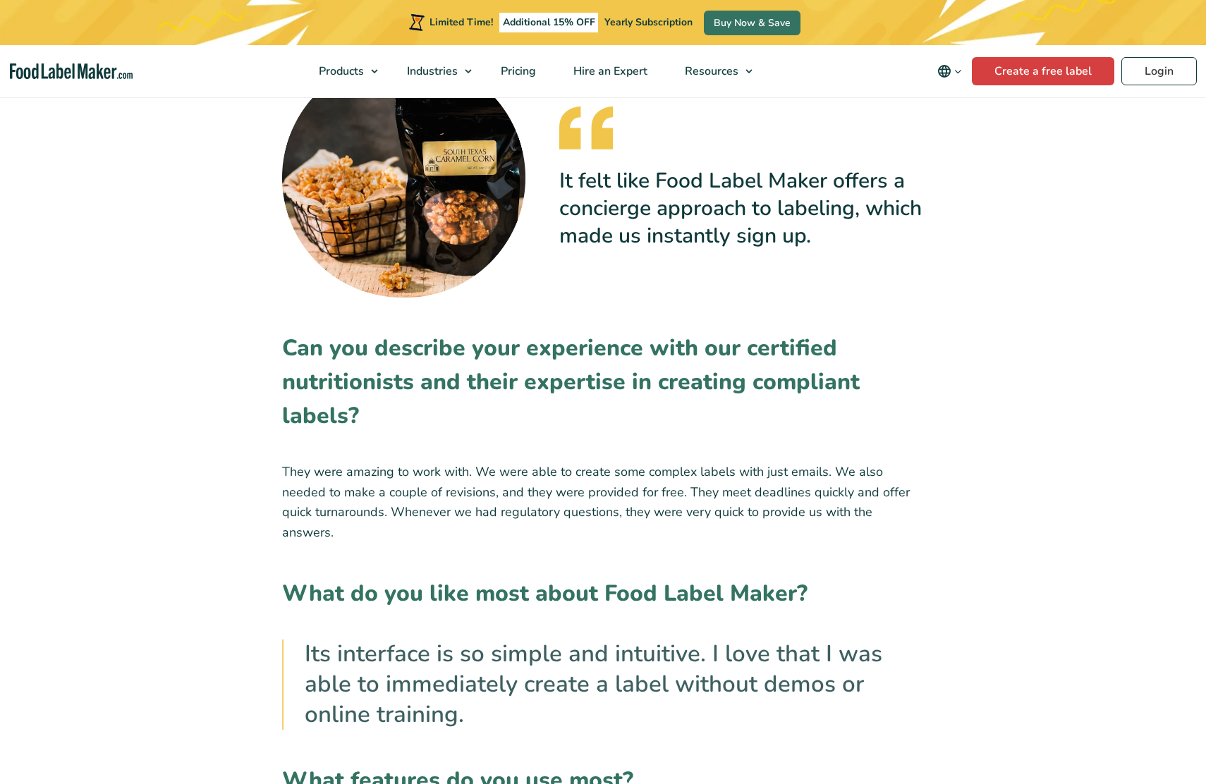
scroll to position [1913, 0]
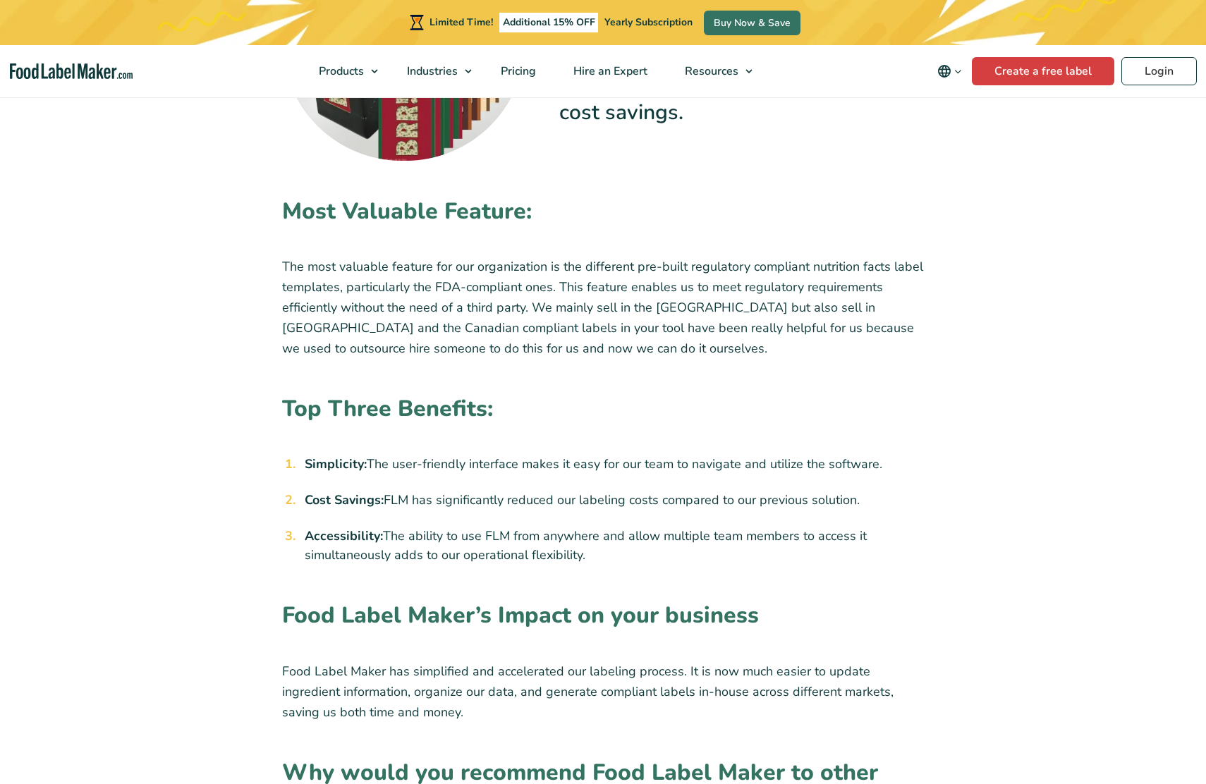
scroll to position [1314, 0]
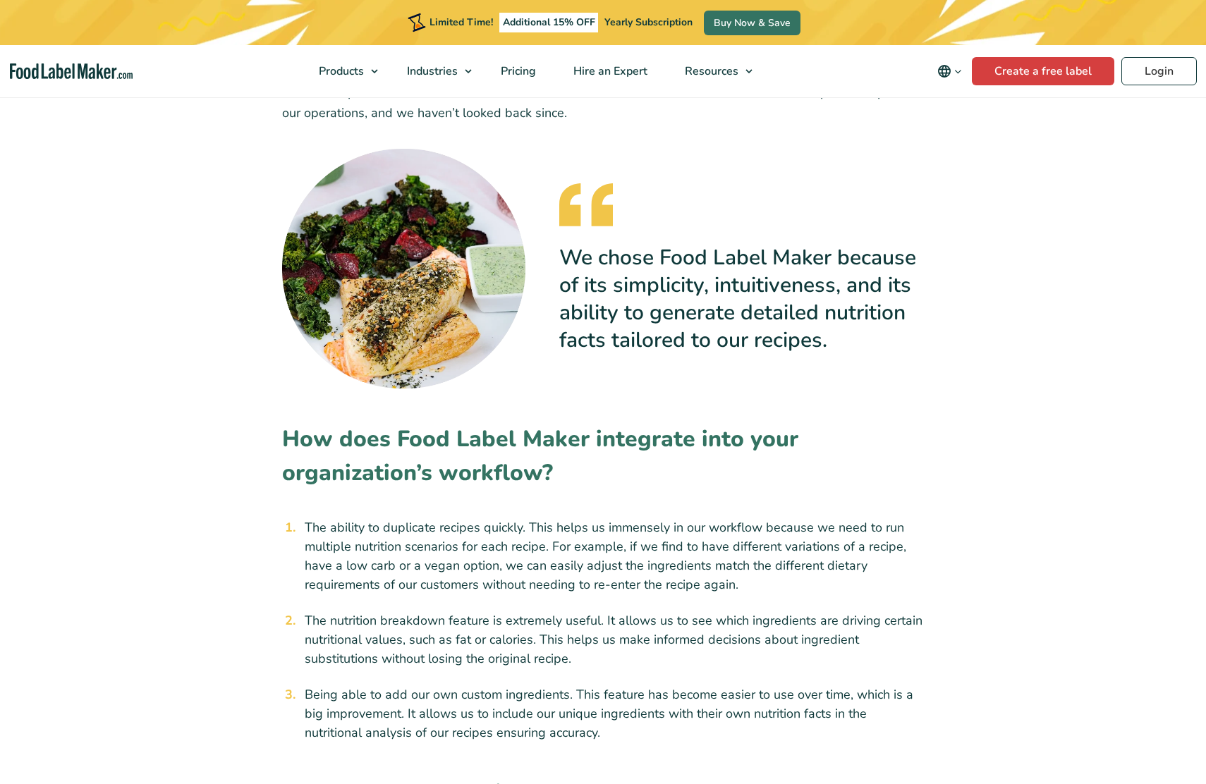
scroll to position [1971, 0]
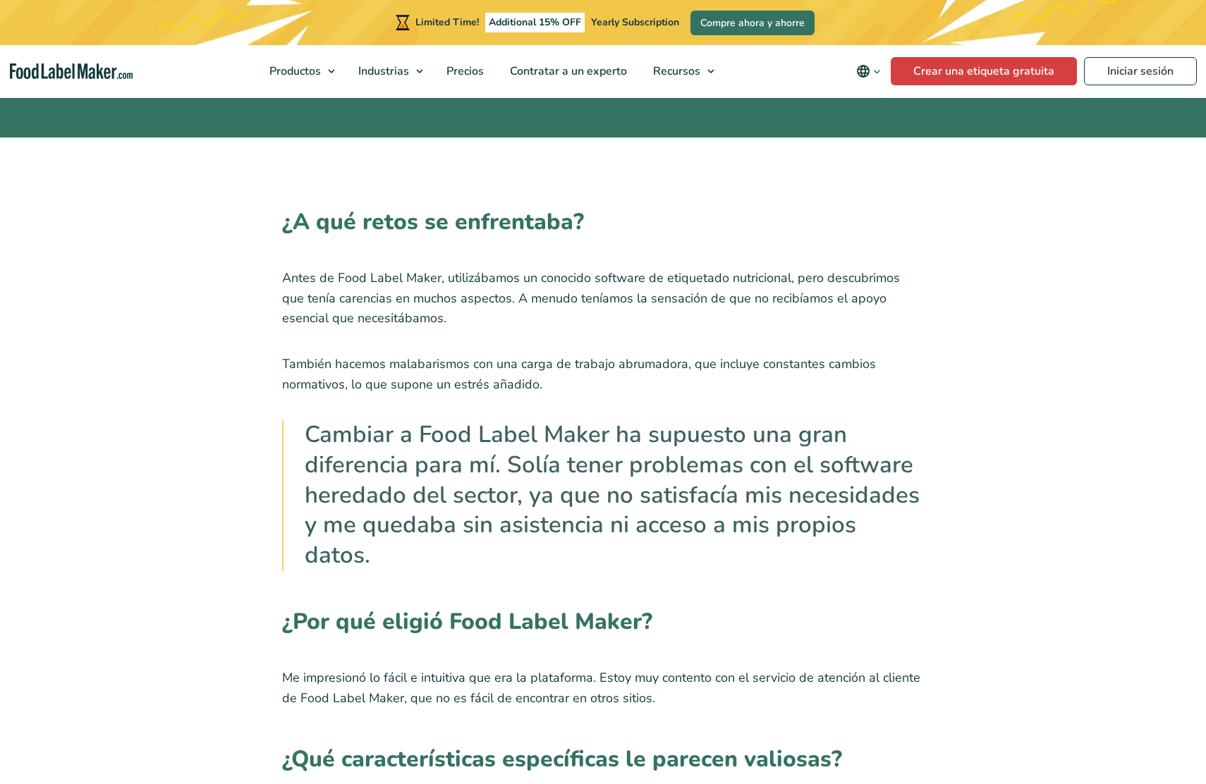
scroll to position [1314, 0]
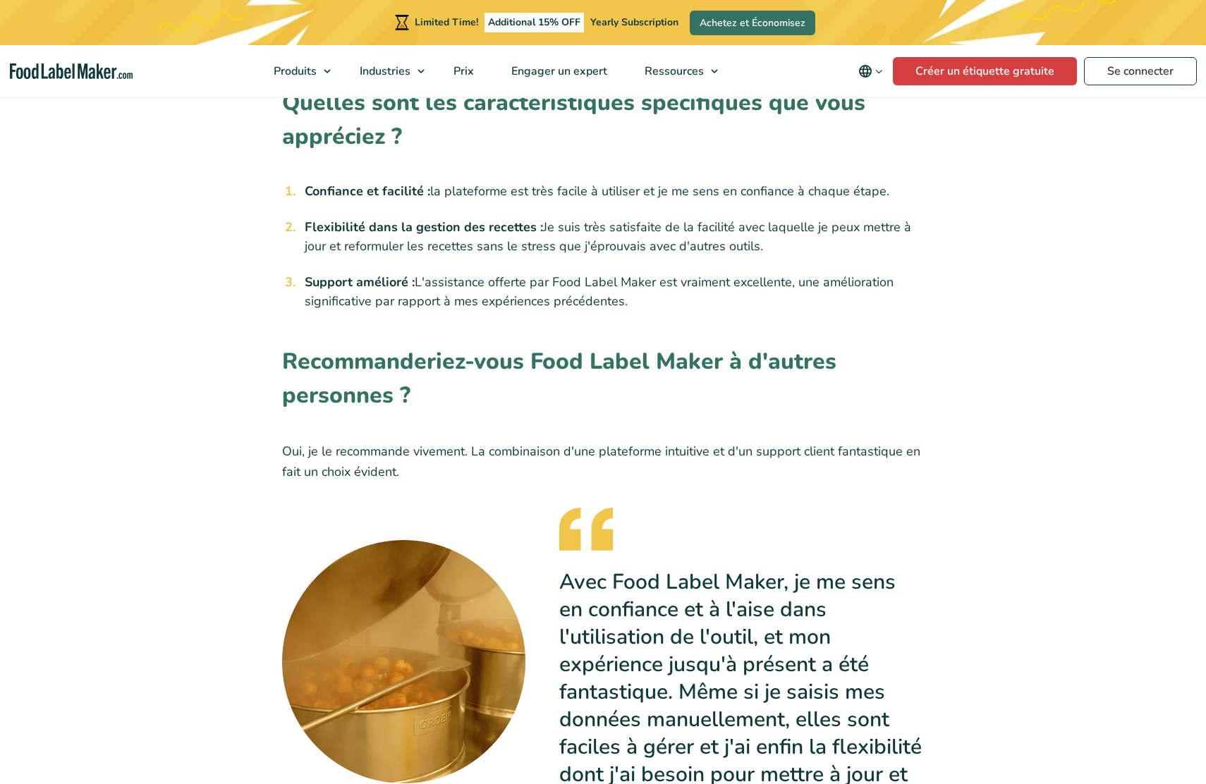
scroll to position [1971, 0]
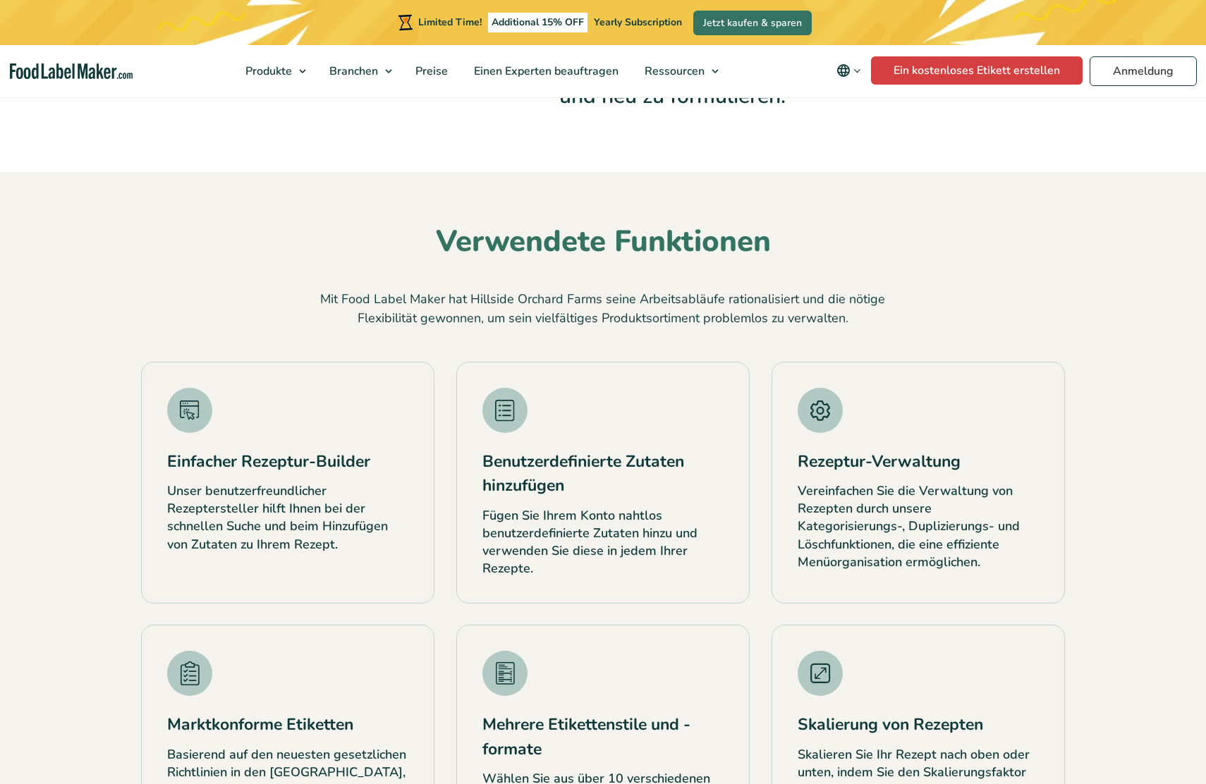
scroll to position [1972, 0]
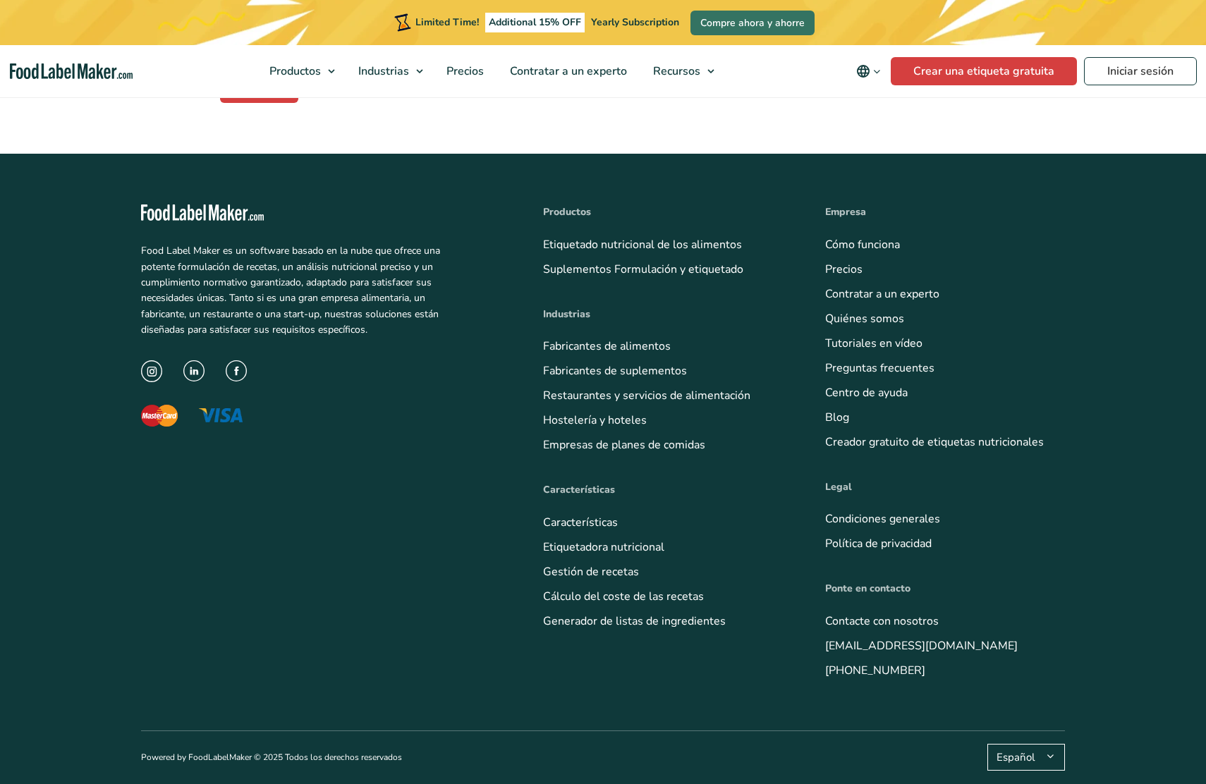
scroll to position [661, 0]
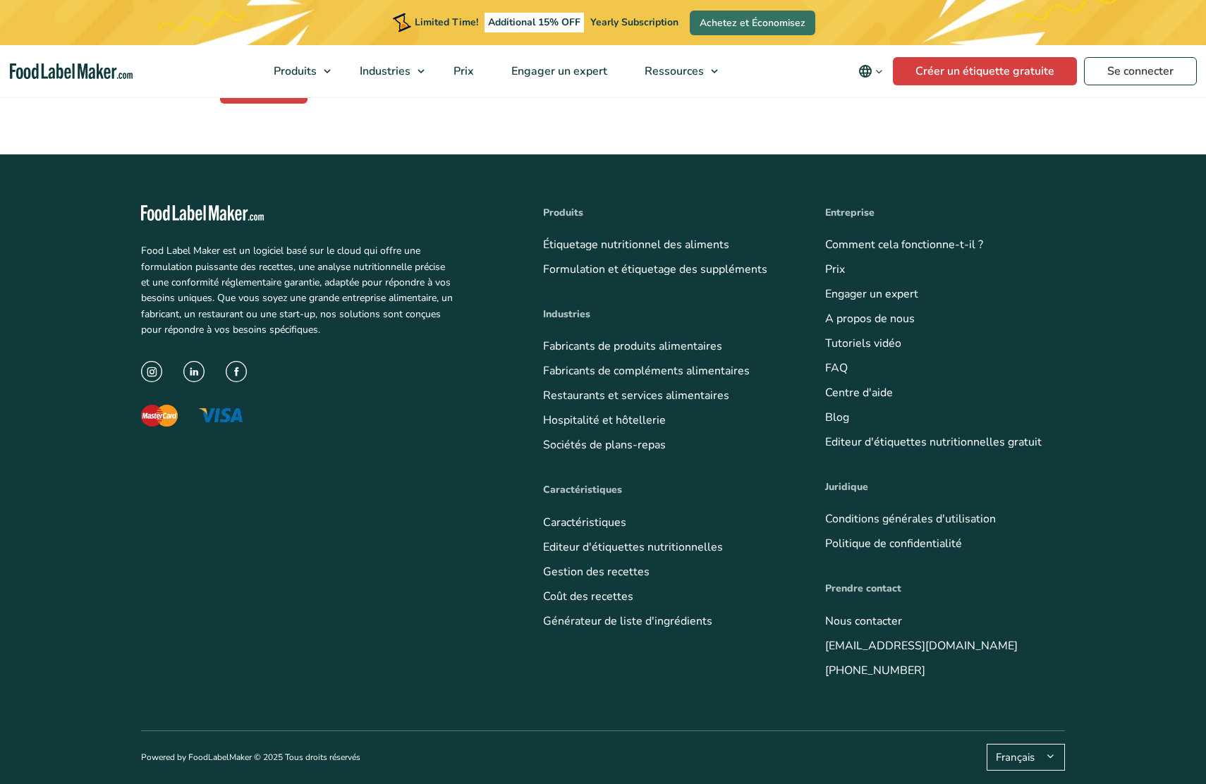
scroll to position [674, 0]
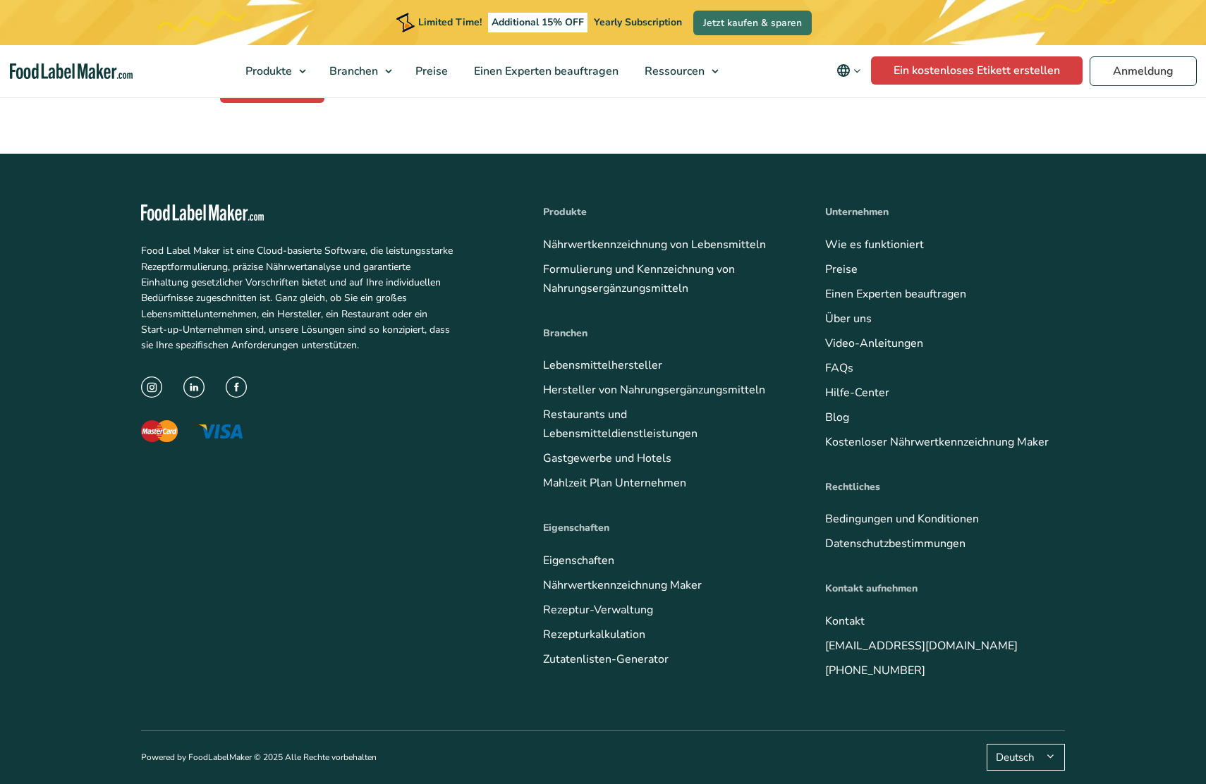
scroll to position [616, 0]
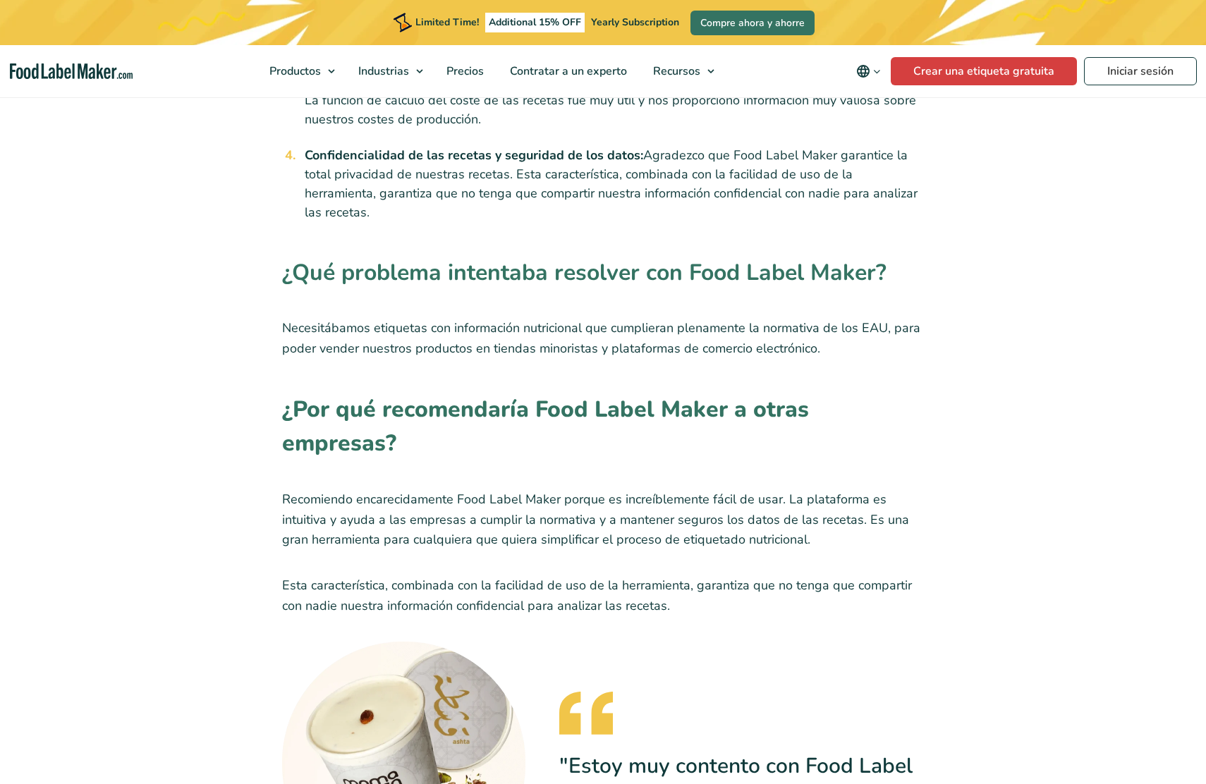
scroll to position [1971, 0]
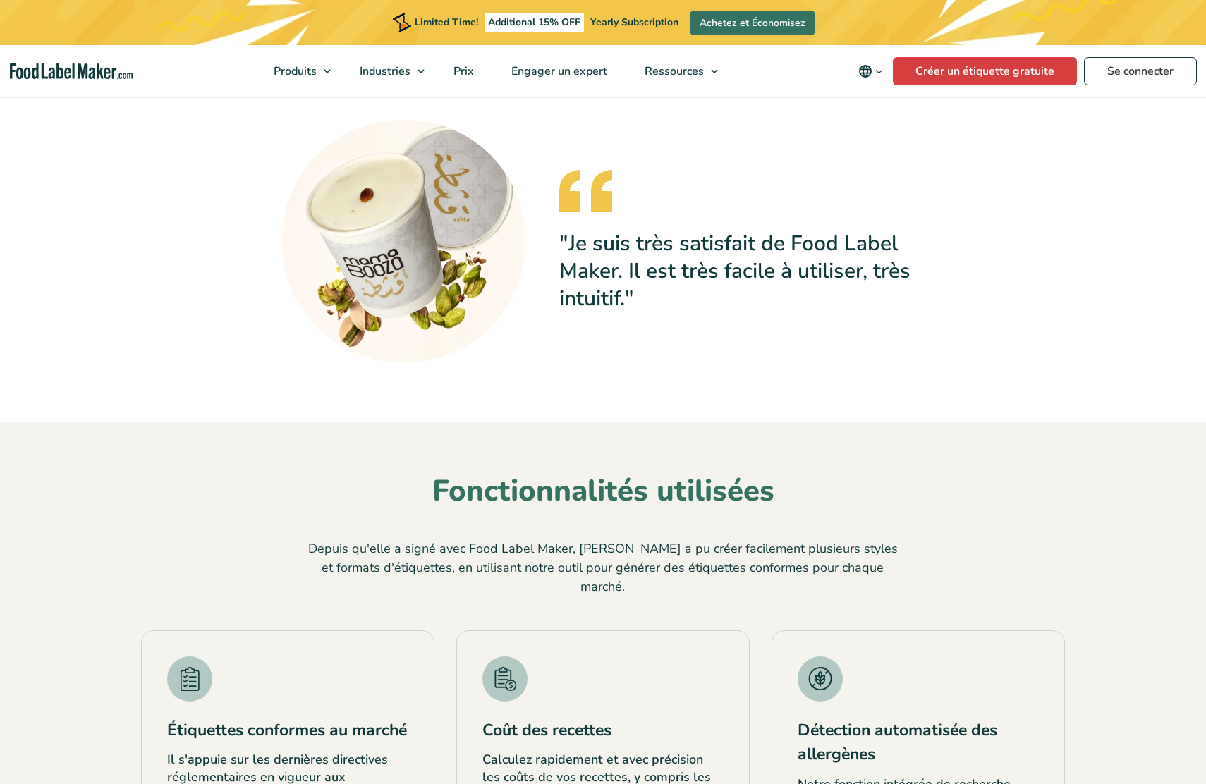
scroll to position [3285, 0]
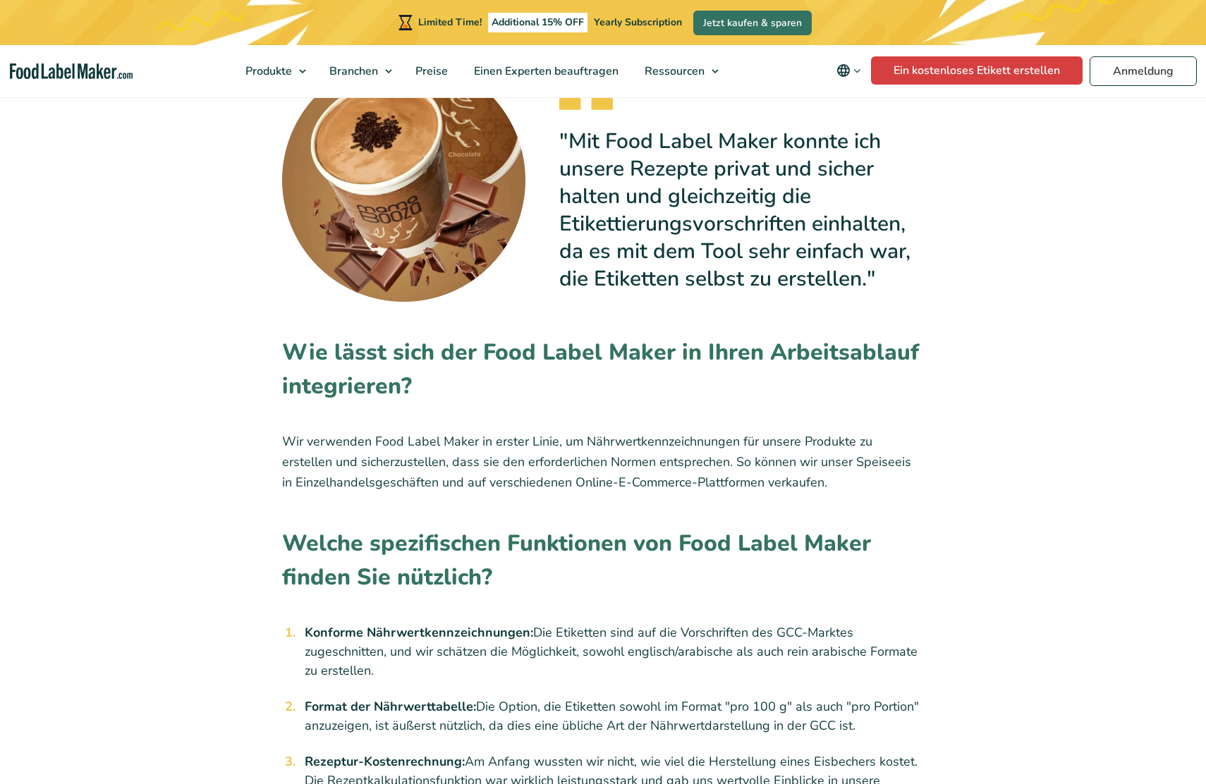
scroll to position [1971, 0]
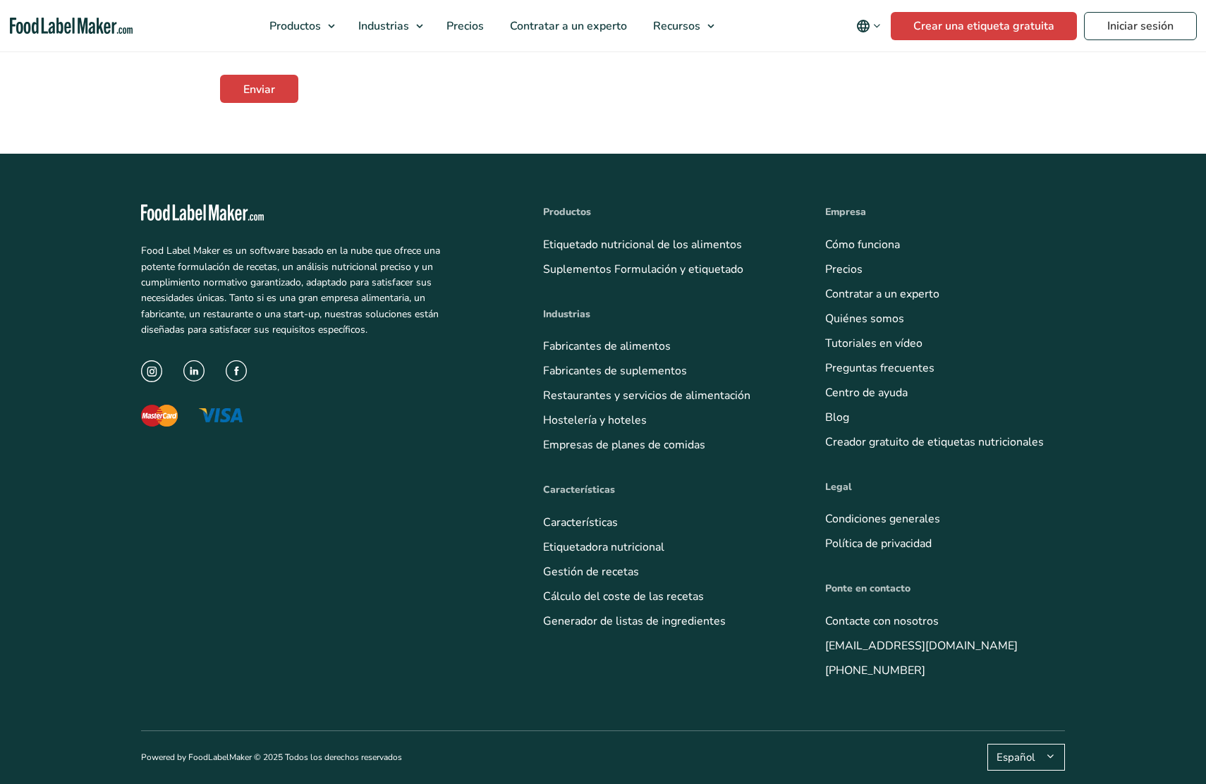
scroll to position [618, 0]
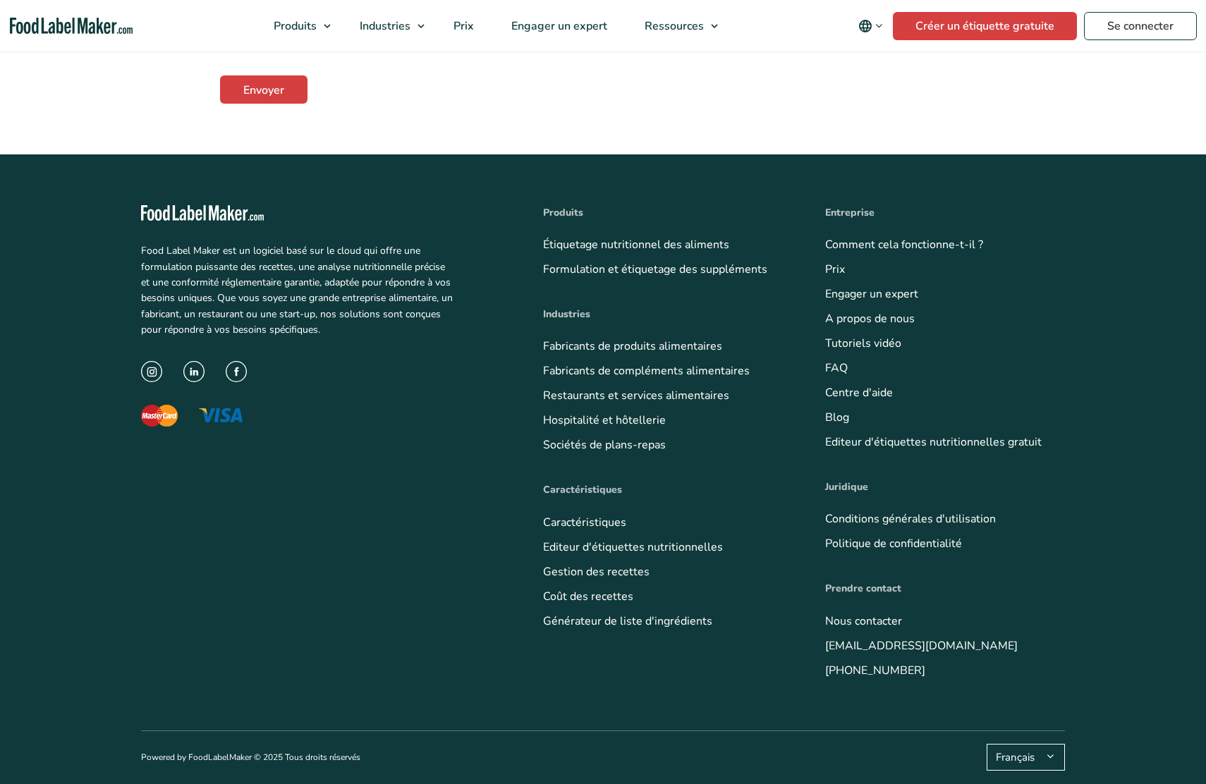
scroll to position [631, 0]
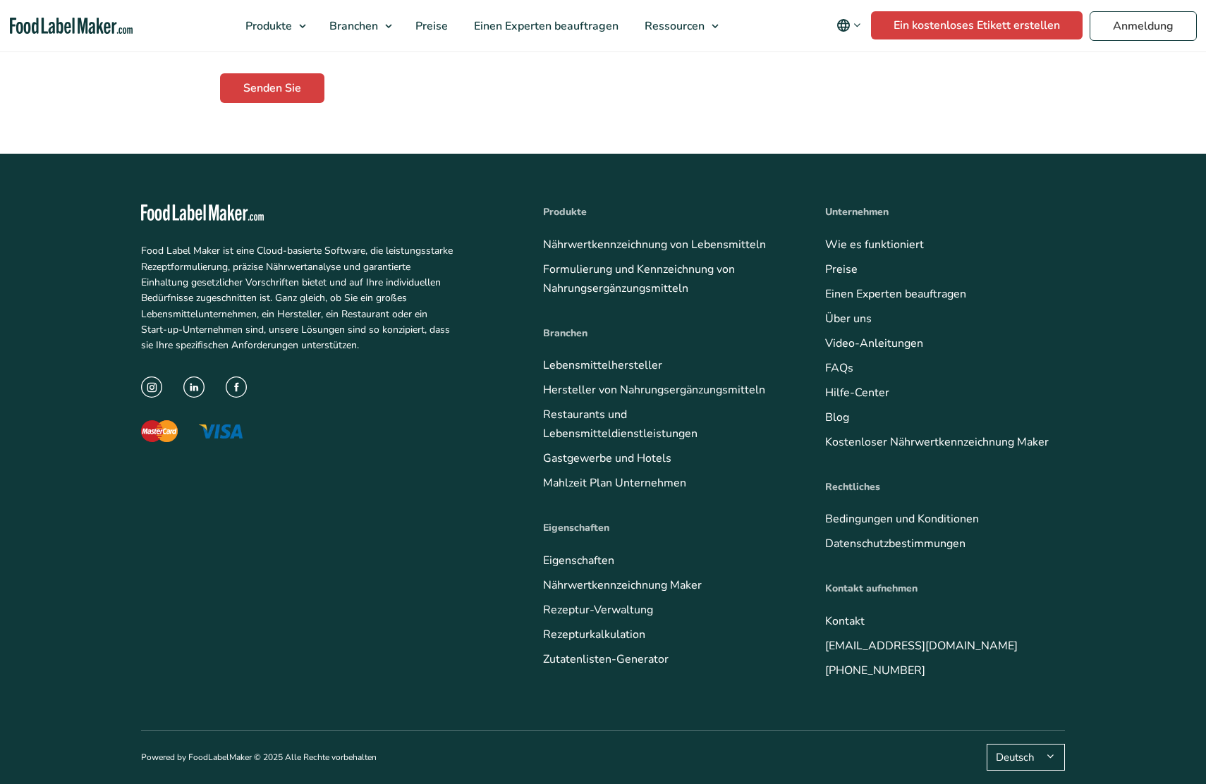
scroll to position [573, 0]
